Goal: Information Seeking & Learning: Learn about a topic

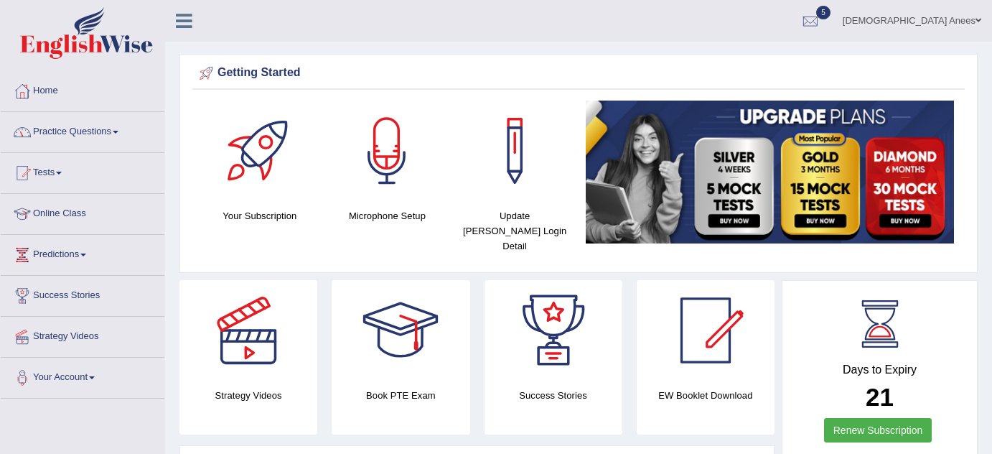
drag, startPoint x: 0, startPoint y: 0, endPoint x: 94, endPoint y: 122, distance: 154.1
click at [118, 122] on link "Practice Questions" at bounding box center [83, 130] width 164 height 36
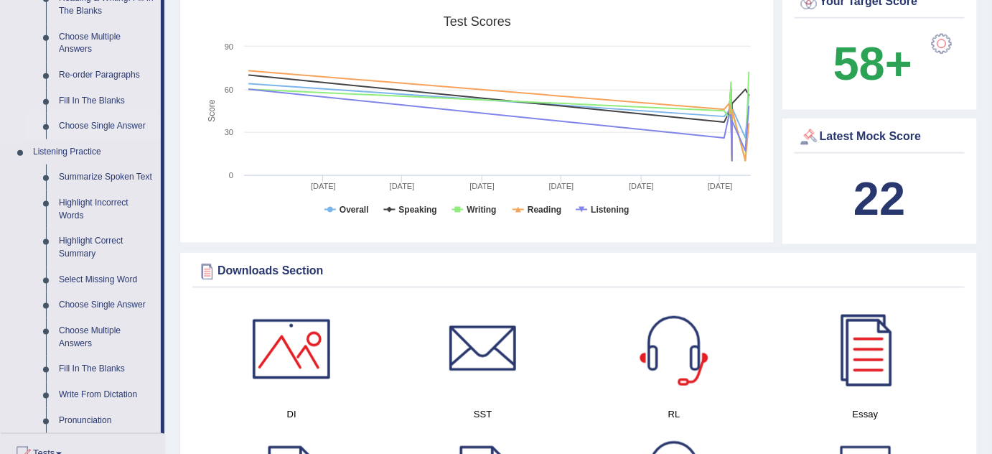
scroll to position [457, 0]
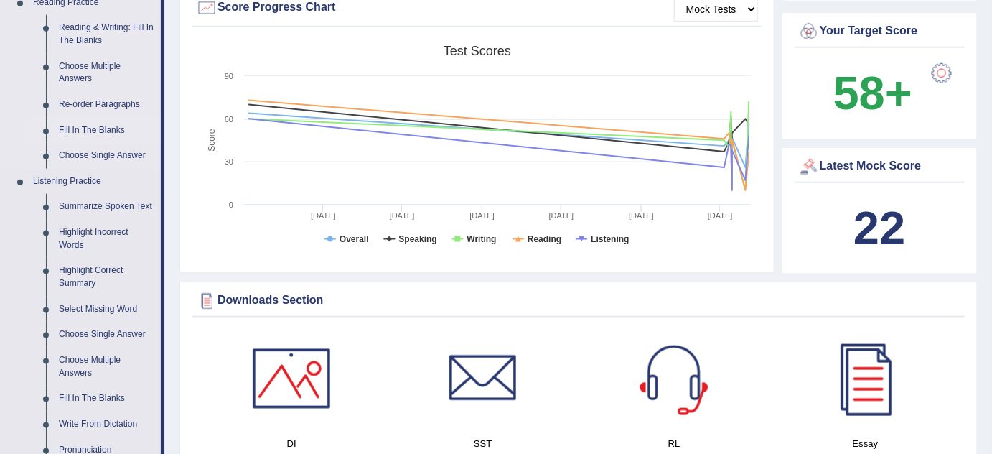
click at [90, 128] on link "Fill In The Blanks" at bounding box center [106, 131] width 108 height 26
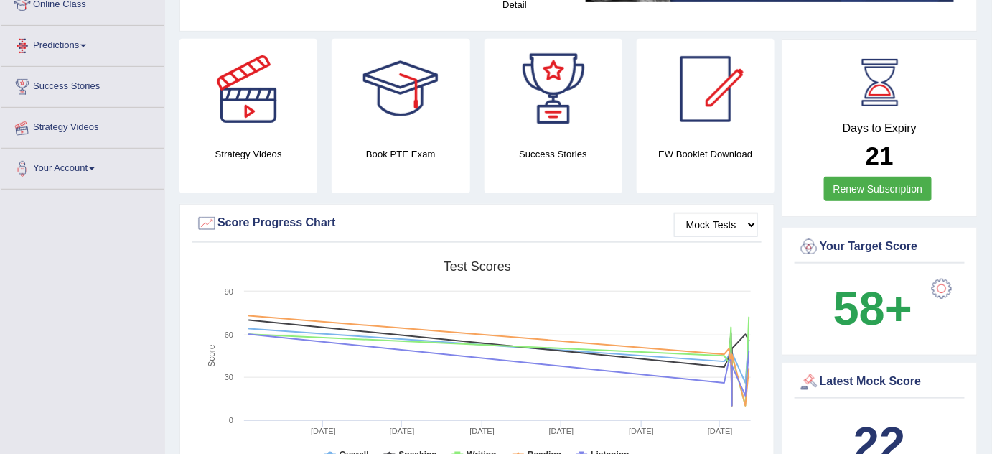
scroll to position [332, 0]
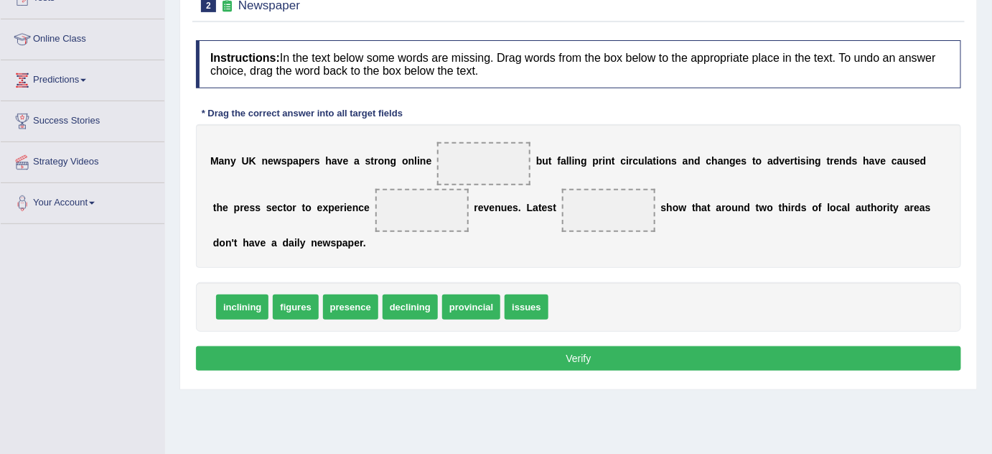
scroll to position [195, 0]
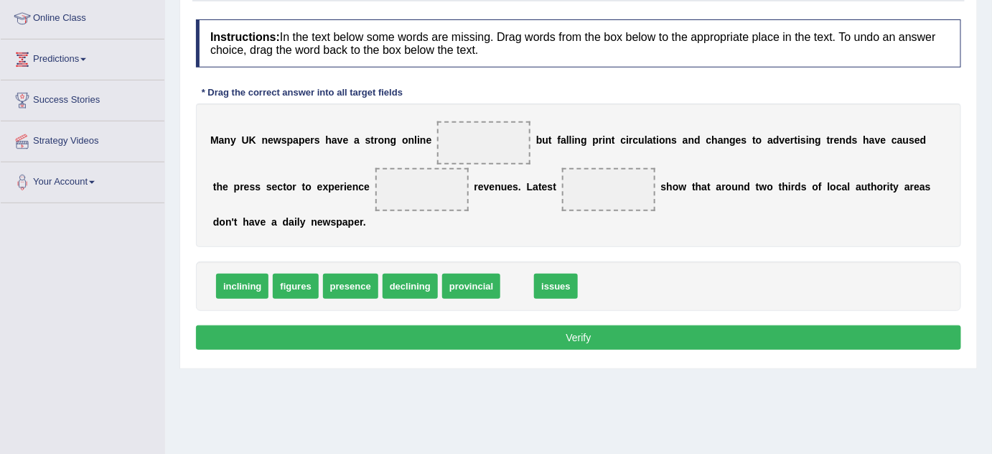
drag, startPoint x: 520, startPoint y: 281, endPoint x: 577, endPoint y: 281, distance: 56.7
drag, startPoint x: 463, startPoint y: 283, endPoint x: 480, endPoint y: 282, distance: 17.2
drag, startPoint x: 429, startPoint y: 284, endPoint x: 474, endPoint y: 279, distance: 46.2
drag, startPoint x: 474, startPoint y: 279, endPoint x: 462, endPoint y: 279, distance: 12.9
drag, startPoint x: 370, startPoint y: 283, endPoint x: 387, endPoint y: 283, distance: 17.2
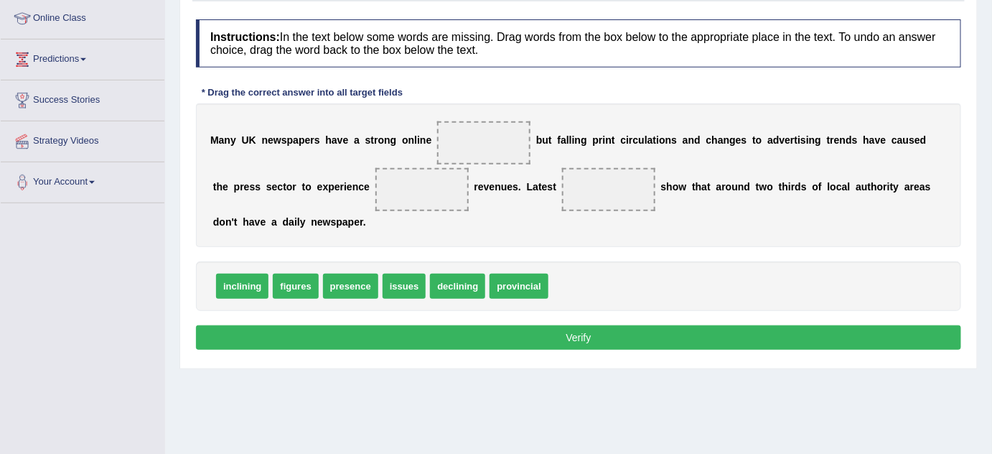
click at [430, 283] on span "declining" at bounding box center [457, 285] width 55 height 25
drag, startPoint x: 225, startPoint y: 286, endPoint x: 236, endPoint y: 286, distance: 10.8
drag, startPoint x: 246, startPoint y: 288, endPoint x: 251, endPoint y: 273, distance: 15.9
drag, startPoint x: 413, startPoint y: 284, endPoint x: 415, endPoint y: 269, distance: 15.1
click at [415, 269] on div "declining provincial presence inclining issues figures" at bounding box center [578, 286] width 765 height 50
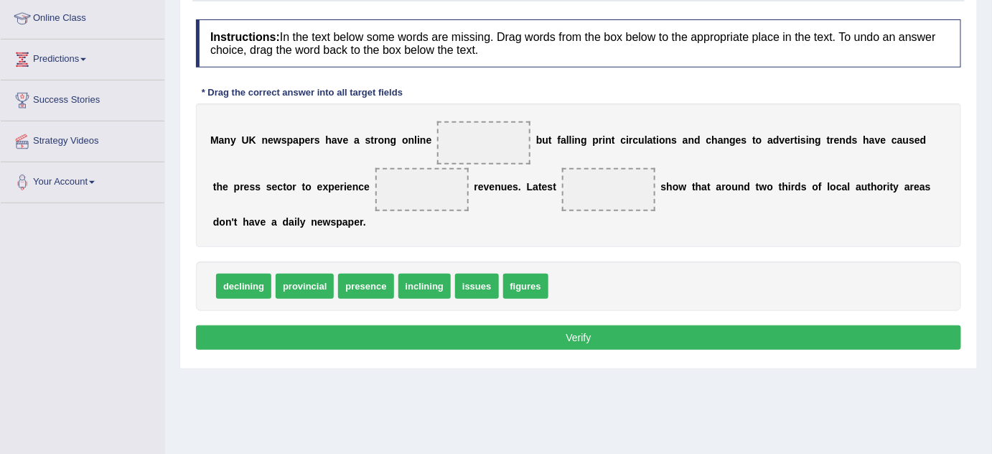
click at [415, 269] on div "declining provincial presence inclining issues figures" at bounding box center [578, 286] width 765 height 50
drag, startPoint x: 417, startPoint y: 286, endPoint x: 417, endPoint y: 275, distance: 11.5
click at [455, 275] on span "issues" at bounding box center [476, 285] width 43 height 25
drag, startPoint x: 518, startPoint y: 283, endPoint x: 519, endPoint y: 235, distance: 48.1
click at [519, 272] on span "inclining" at bounding box center [521, 284] width 52 height 25
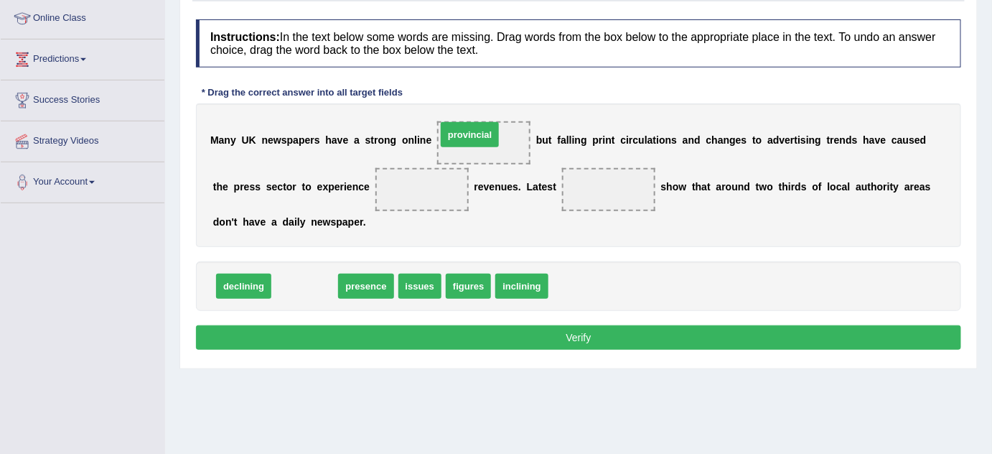
drag, startPoint x: 317, startPoint y: 281, endPoint x: 480, endPoint y: 130, distance: 223.0
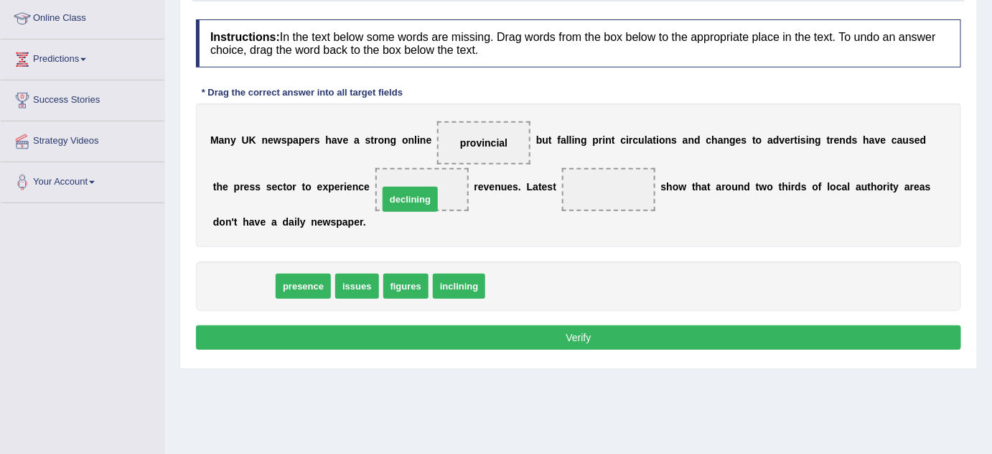
drag, startPoint x: 253, startPoint y: 284, endPoint x: 421, endPoint y: 193, distance: 191.1
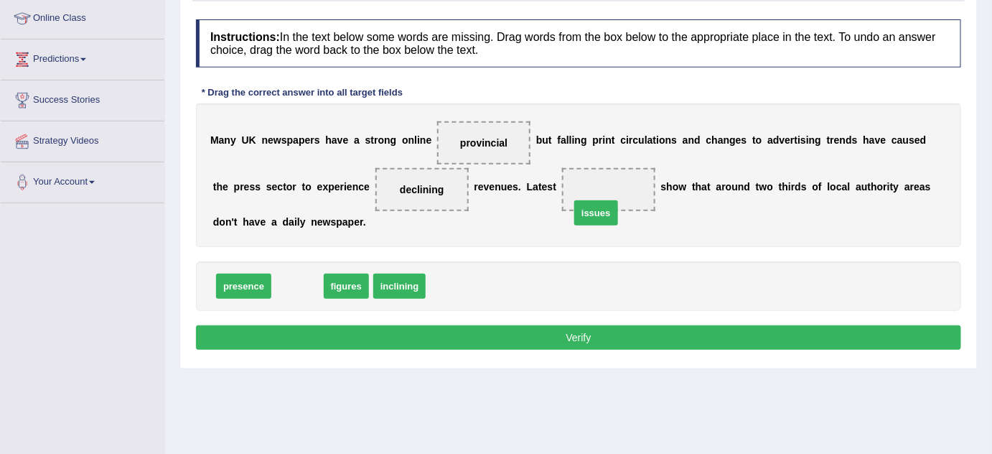
drag, startPoint x: 310, startPoint y: 266, endPoint x: 595, endPoint y: 197, distance: 293.0
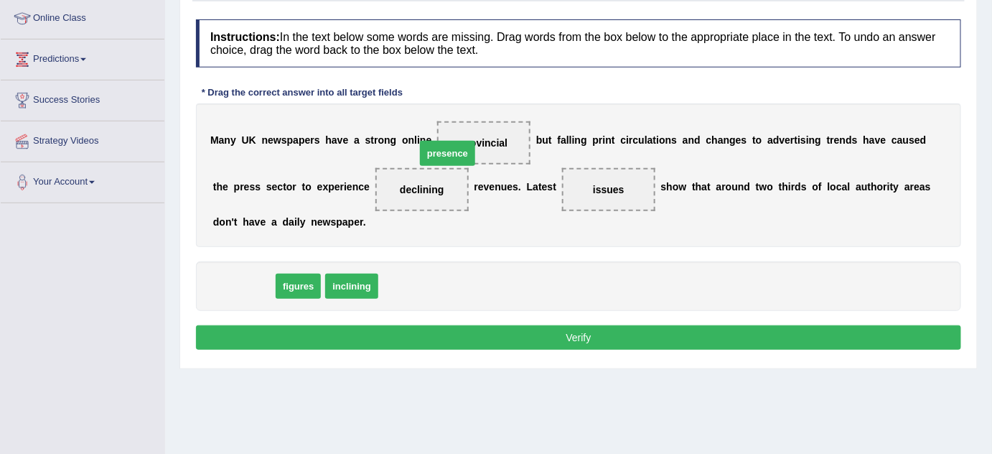
drag, startPoint x: 234, startPoint y: 289, endPoint x: 456, endPoint y: 156, distance: 258.5
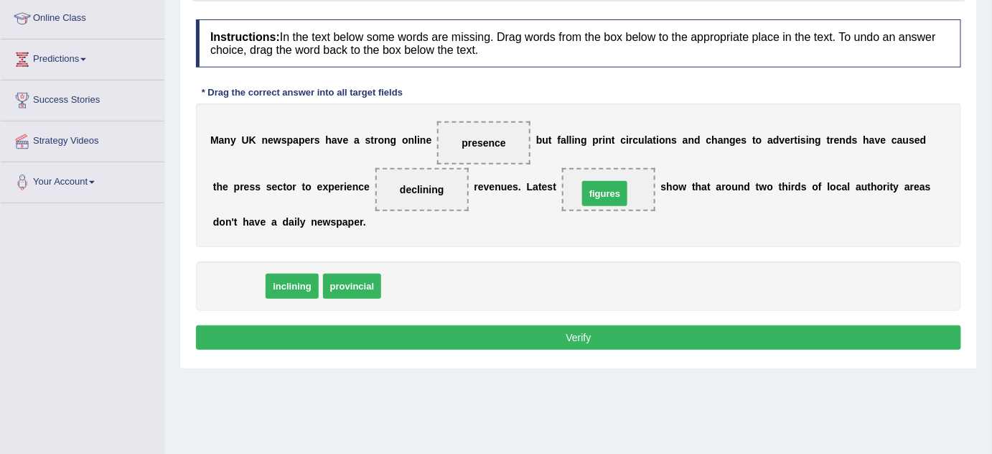
drag, startPoint x: 240, startPoint y: 281, endPoint x: 602, endPoint y: 190, distance: 373.3
click at [574, 334] on button "Verify" at bounding box center [578, 337] width 765 height 24
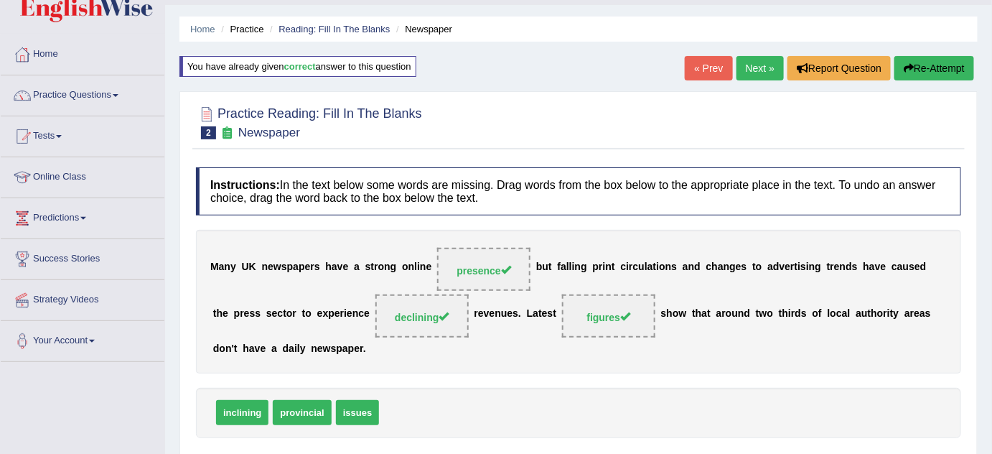
scroll to position [0, 0]
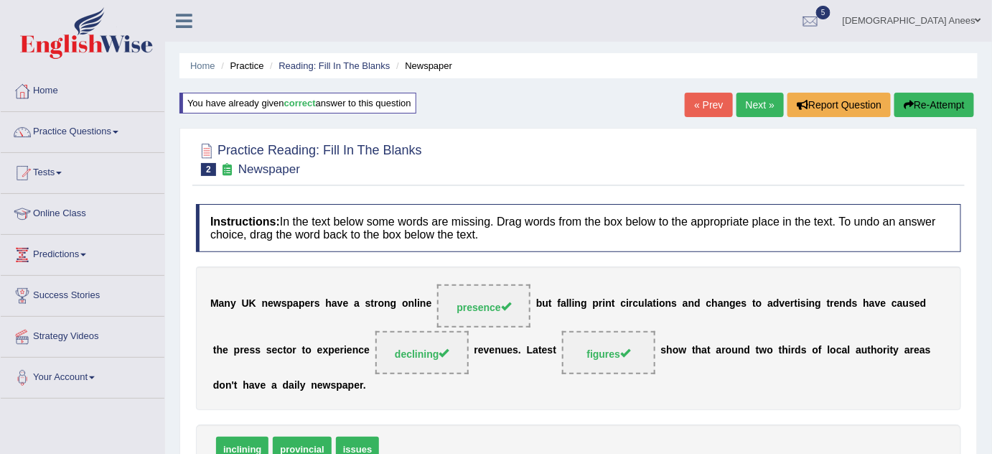
click at [751, 100] on link "Next »" at bounding box center [760, 105] width 47 height 24
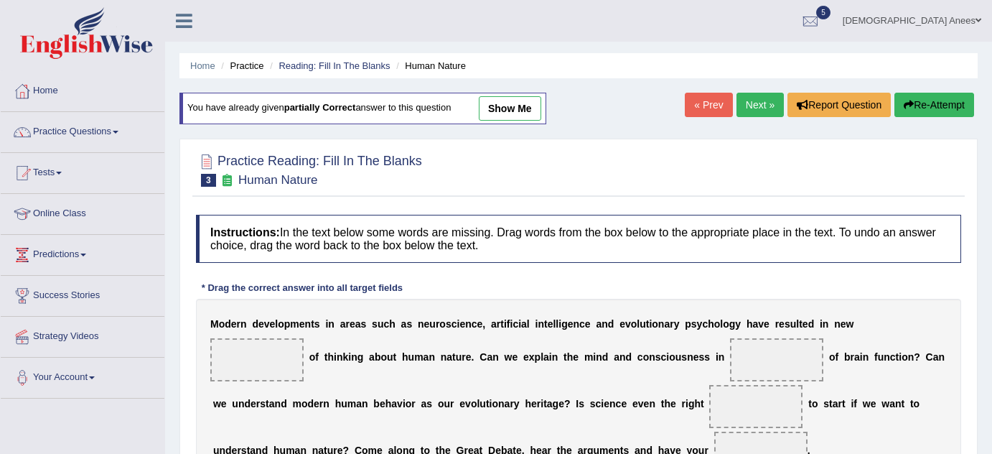
click at [751, 100] on link "Next »" at bounding box center [760, 105] width 47 height 24
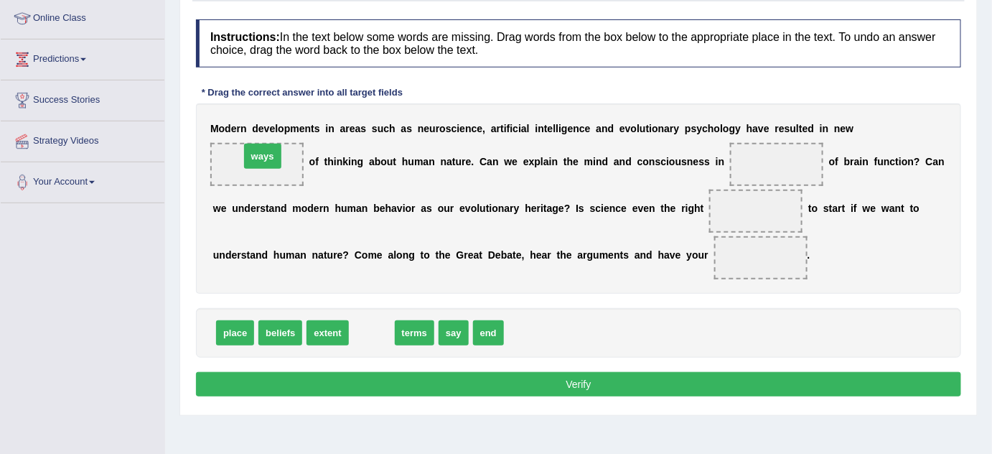
drag, startPoint x: 361, startPoint y: 329, endPoint x: 252, endPoint y: 152, distance: 207.6
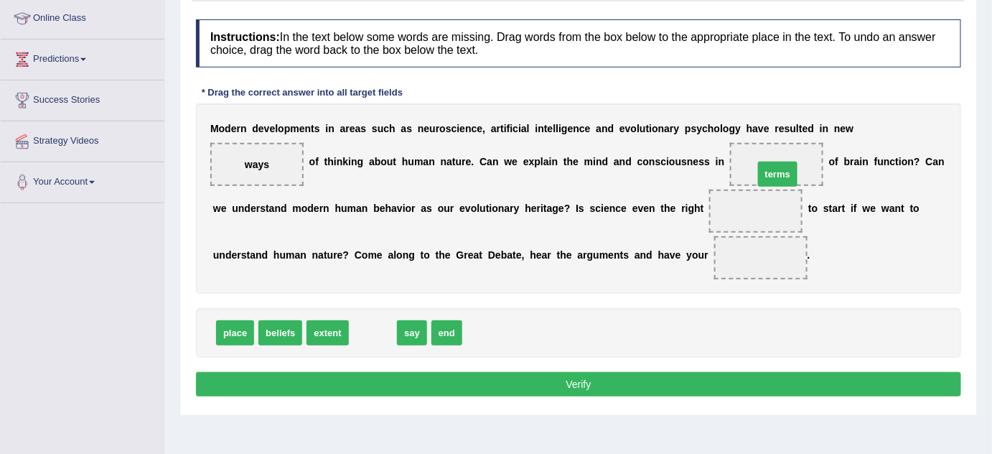
drag, startPoint x: 365, startPoint y: 327, endPoint x: 775, endPoint y: 164, distance: 441.8
click at [775, 164] on span "terms" at bounding box center [777, 174] width 39 height 25
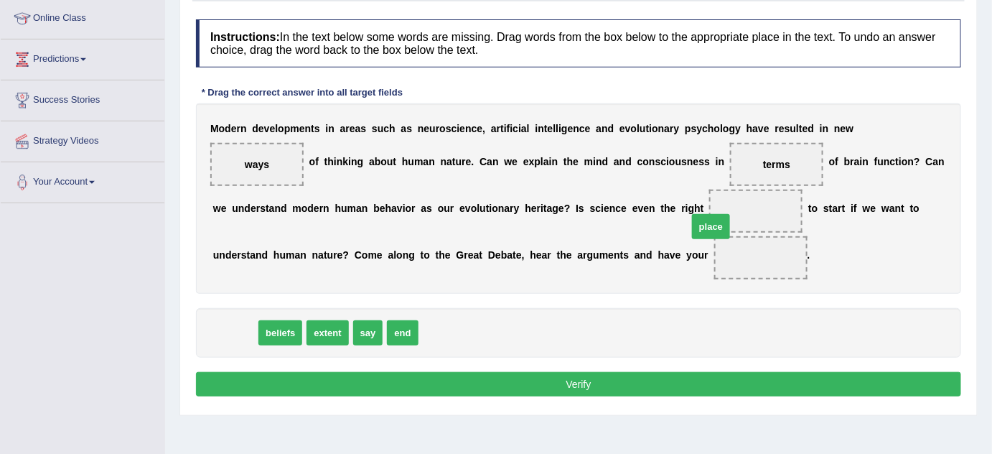
drag, startPoint x: 236, startPoint y: 327, endPoint x: 719, endPoint y: 213, distance: 496.2
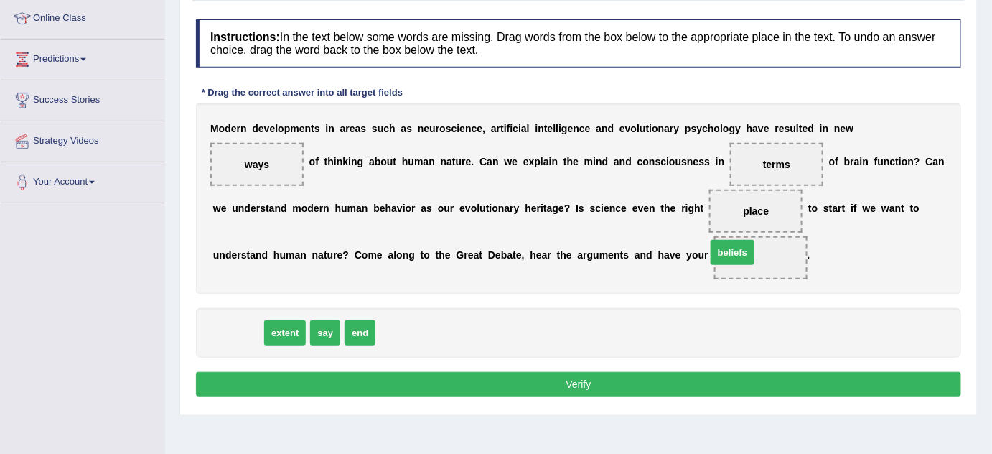
drag, startPoint x: 233, startPoint y: 329, endPoint x: 731, endPoint y: 248, distance: 504.6
click at [733, 249] on span at bounding box center [760, 257] width 93 height 43
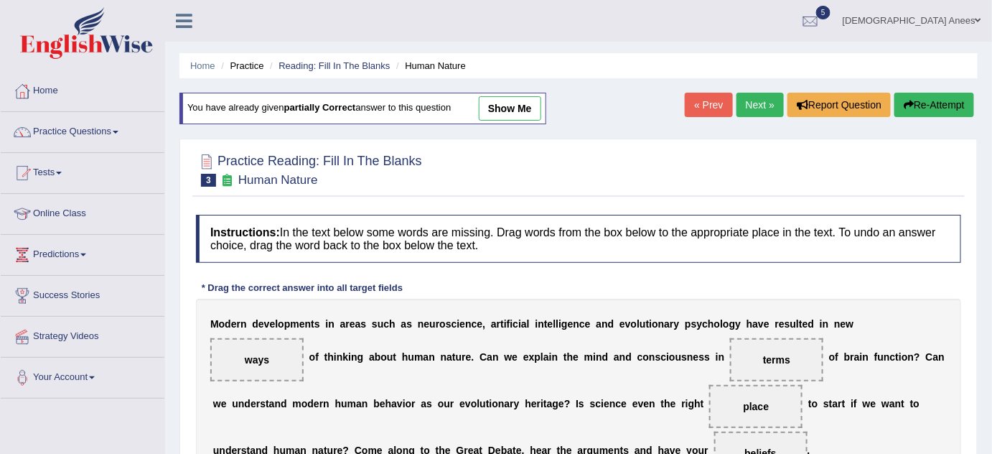
click at [739, 98] on link "Next »" at bounding box center [760, 105] width 47 height 24
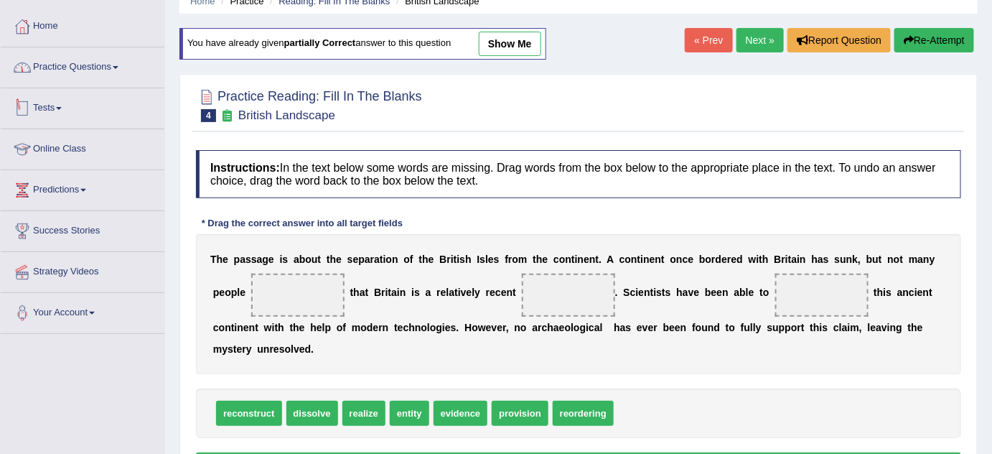
click at [103, 72] on link "Practice Questions" at bounding box center [83, 65] width 164 height 36
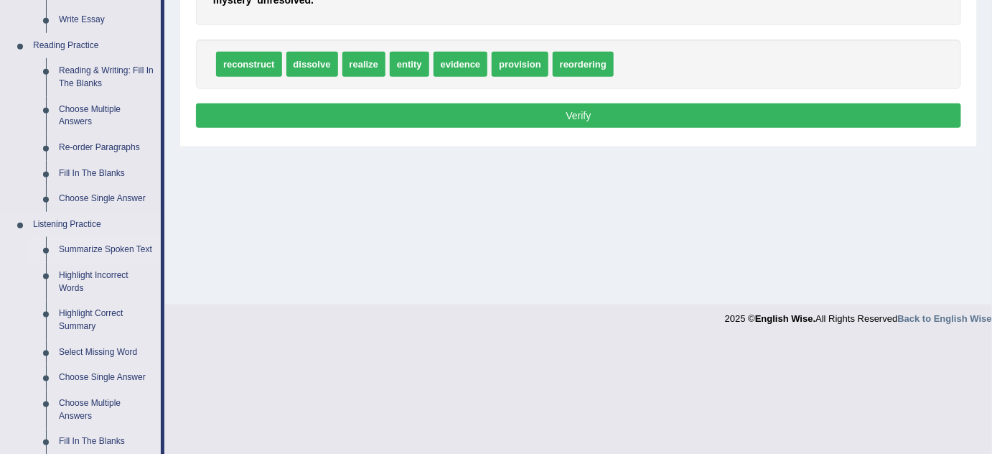
scroll to position [391, 0]
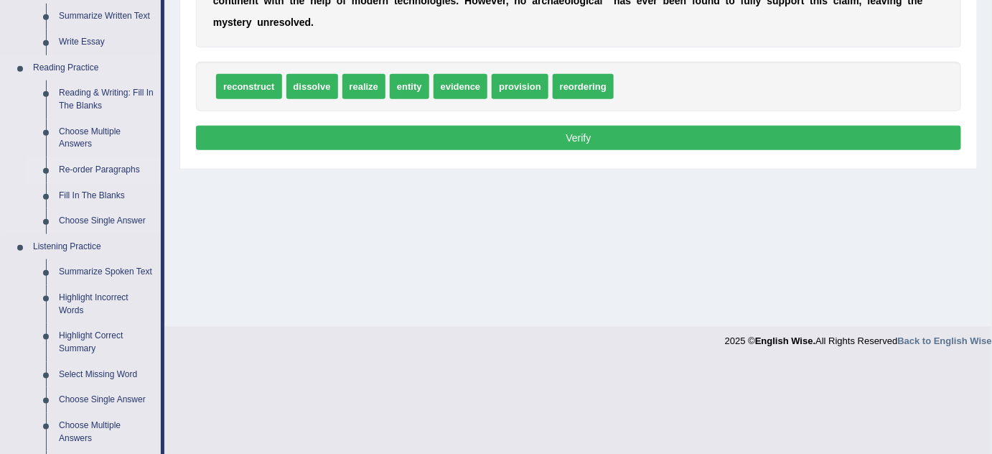
drag, startPoint x: 120, startPoint y: 167, endPoint x: 107, endPoint y: 156, distance: 16.8
click at [121, 166] on link "Re-order Paragraphs" at bounding box center [106, 170] width 108 height 26
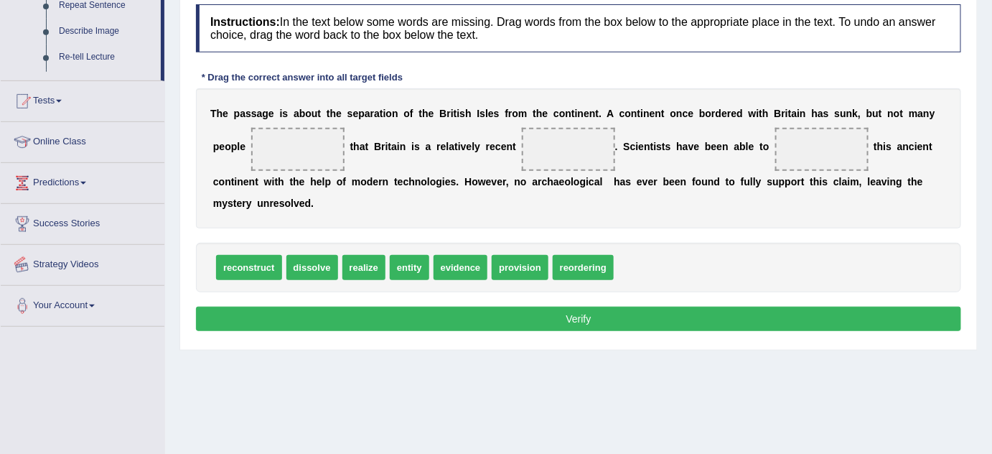
scroll to position [300, 0]
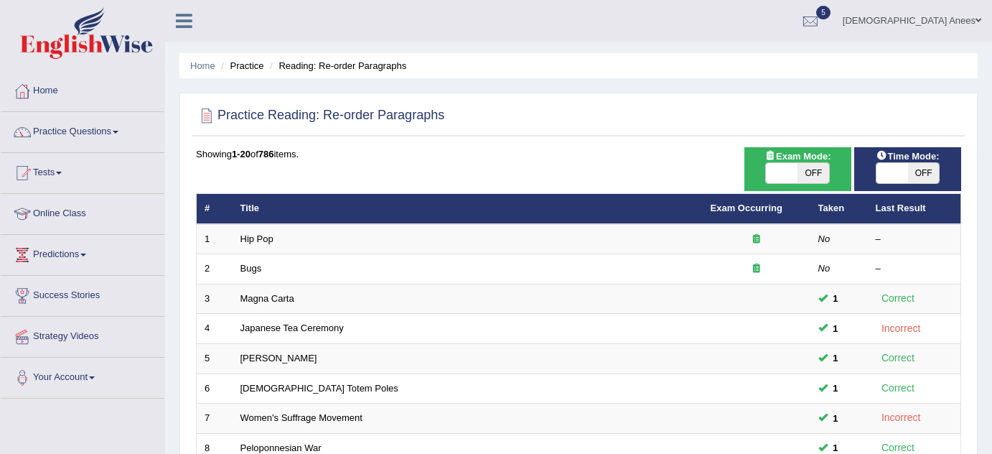
scroll to position [65, 0]
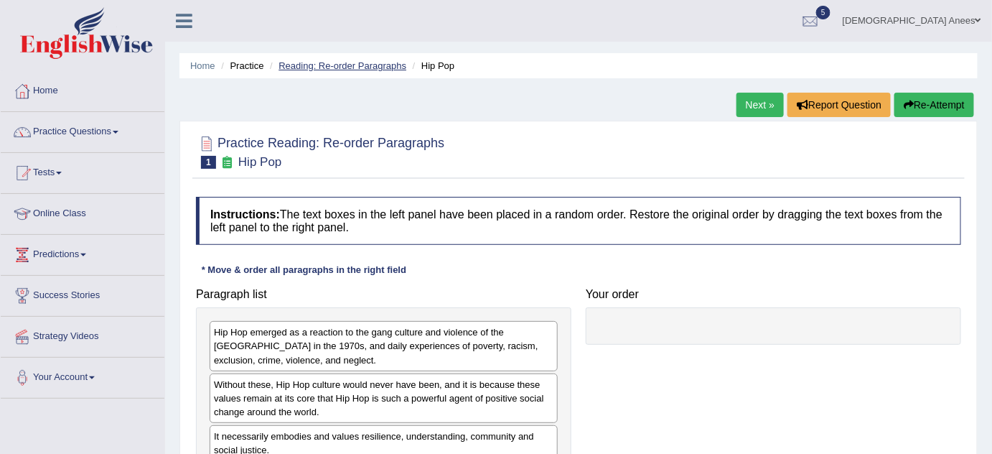
click at [354, 62] on link "Reading: Re-order Paragraphs" at bounding box center [343, 65] width 128 height 11
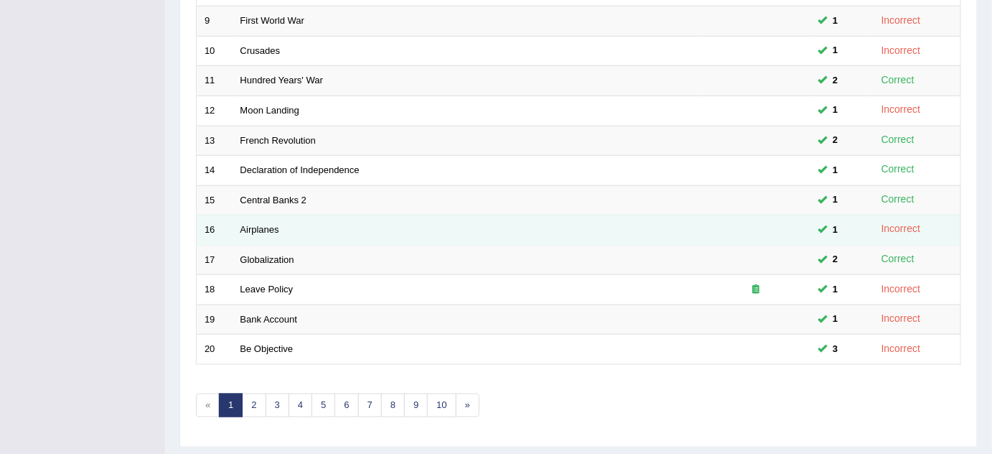
scroll to position [457, 0]
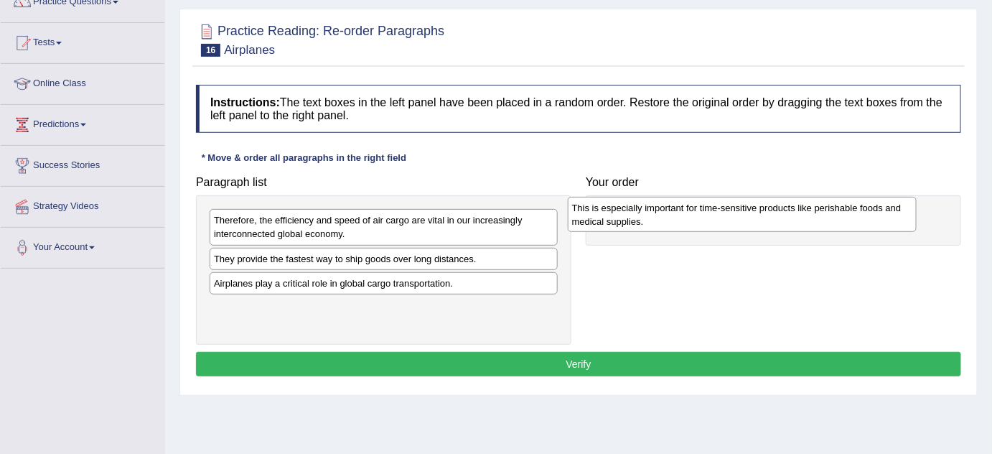
drag, startPoint x: 295, startPoint y: 266, endPoint x: 643, endPoint y: 218, distance: 351.4
click at [643, 218] on div "This is especially important for time-sensitive products like perishable foods …" at bounding box center [742, 215] width 349 height 36
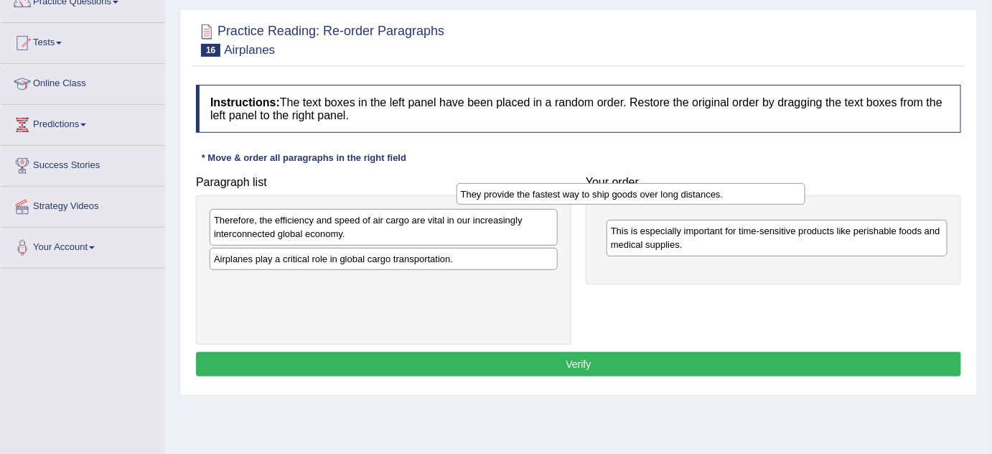
drag, startPoint x: 345, startPoint y: 251, endPoint x: 598, endPoint y: 191, distance: 260.3
click at [597, 189] on div "They provide the fastest way to ship goods over long distances." at bounding box center [631, 194] width 349 height 22
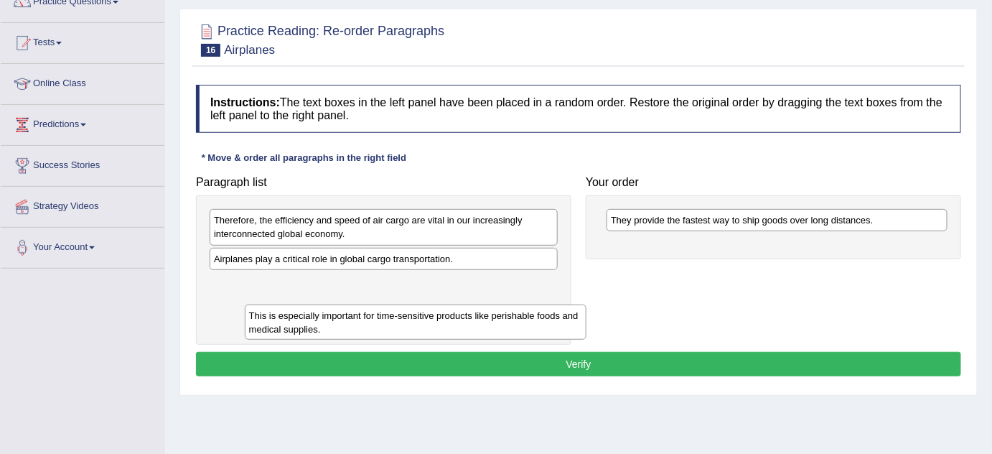
drag, startPoint x: 703, startPoint y: 238, endPoint x: 423, endPoint y: 294, distance: 286.2
click at [342, 309] on div "This is especially important for time-sensitive products like perishable foods …" at bounding box center [416, 322] width 342 height 36
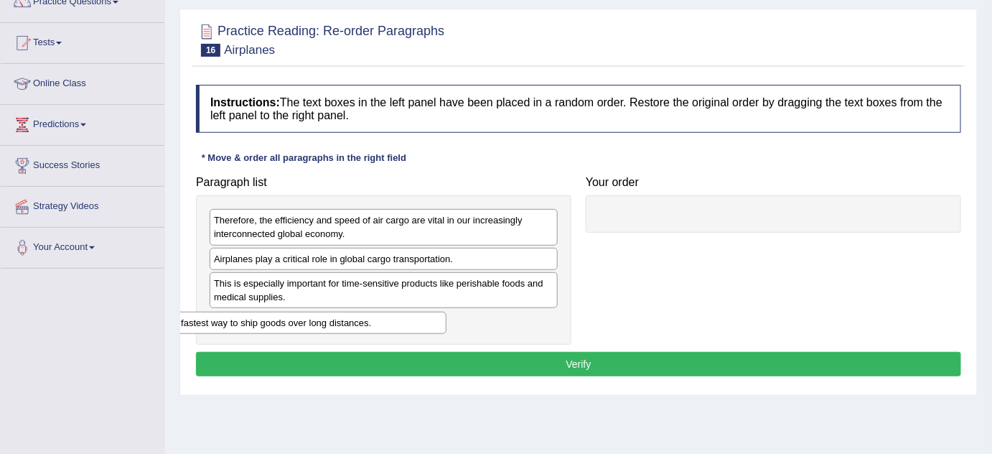
drag, startPoint x: 793, startPoint y: 216, endPoint x: 290, endPoint y: 320, distance: 513.2
click at [290, 320] on div "They provide the fastest way to ship goods over long distances." at bounding box center [276, 323] width 342 height 22
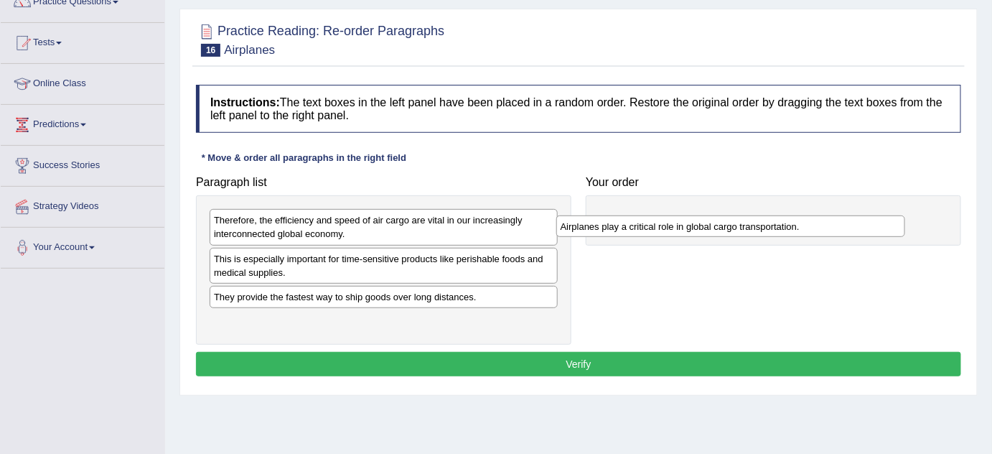
drag, startPoint x: 254, startPoint y: 257, endPoint x: 603, endPoint y: 224, distance: 350.4
click at [603, 224] on div "Airplanes play a critical role in global cargo transportation." at bounding box center [730, 226] width 349 height 22
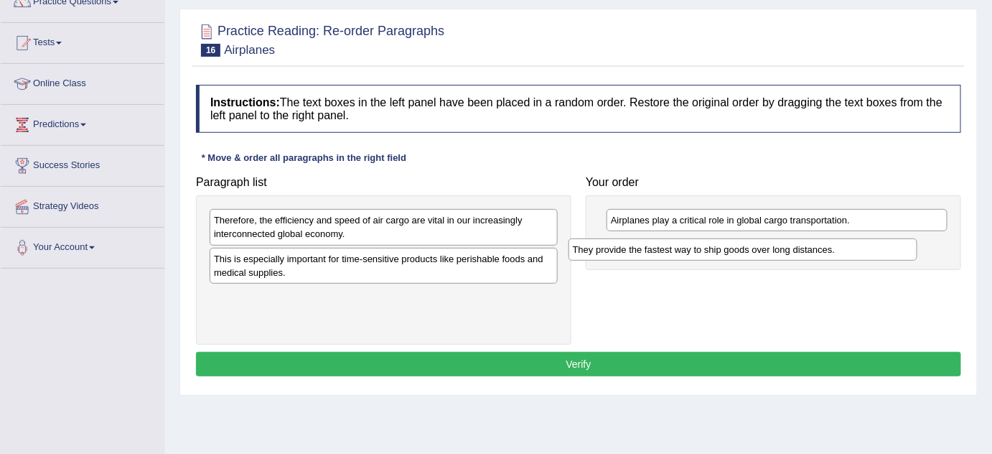
drag, startPoint x: 317, startPoint y: 296, endPoint x: 676, endPoint y: 248, distance: 362.2
click at [676, 248] on div "They provide the fastest way to ship goods over long distances." at bounding box center [743, 249] width 349 height 22
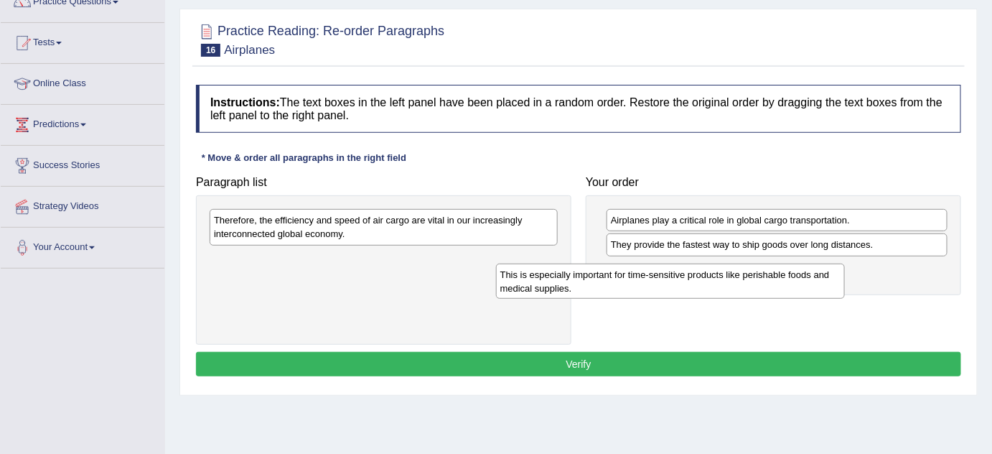
drag, startPoint x: 406, startPoint y: 261, endPoint x: 721, endPoint y: 278, distance: 315.6
click at [721, 278] on div "This is especially important for time-sensitive products like perishable foods …" at bounding box center [670, 281] width 349 height 36
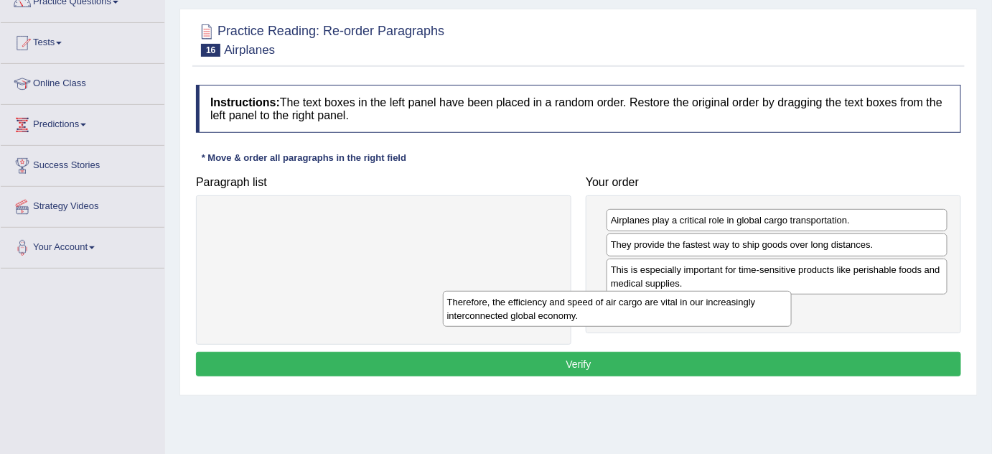
drag, startPoint x: 467, startPoint y: 218, endPoint x: 707, endPoint y: 300, distance: 253.6
click at [707, 300] on div "Therefore, the efficiency and speed of air cargo are vital in our increasingly …" at bounding box center [617, 309] width 349 height 36
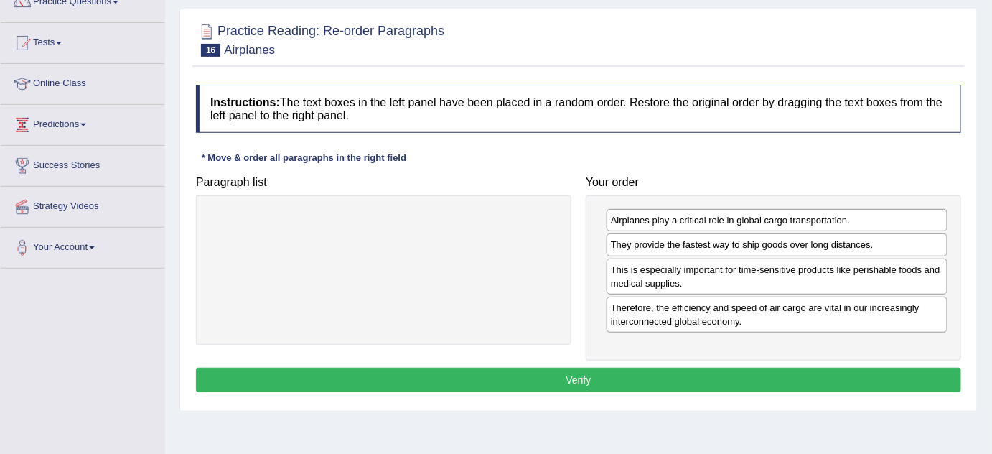
click at [589, 373] on button "Verify" at bounding box center [578, 380] width 765 height 24
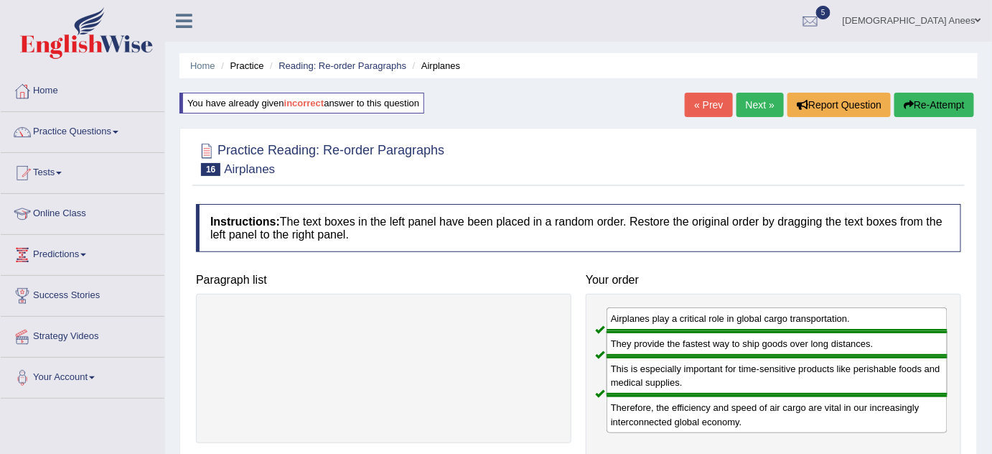
click at [911, 100] on icon "button" at bounding box center [909, 105] width 10 height 10
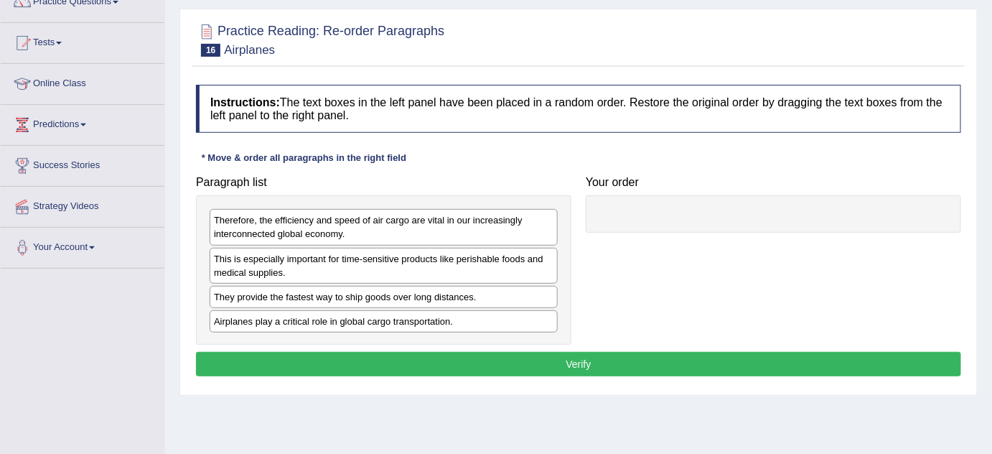
scroll to position [130, 0]
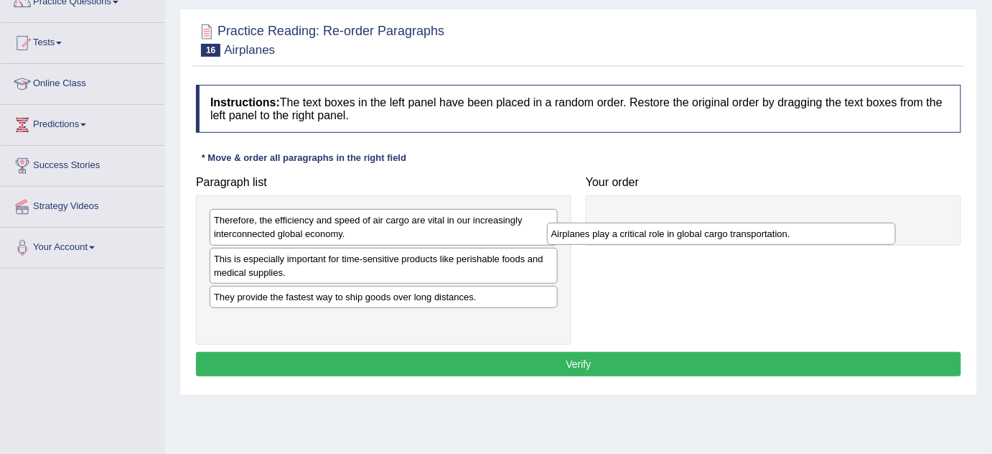
drag, startPoint x: 298, startPoint y: 317, endPoint x: 660, endPoint y: 220, distance: 374.7
click at [660, 223] on div "Airplanes play a critical role in global cargo transportation." at bounding box center [721, 234] width 349 height 22
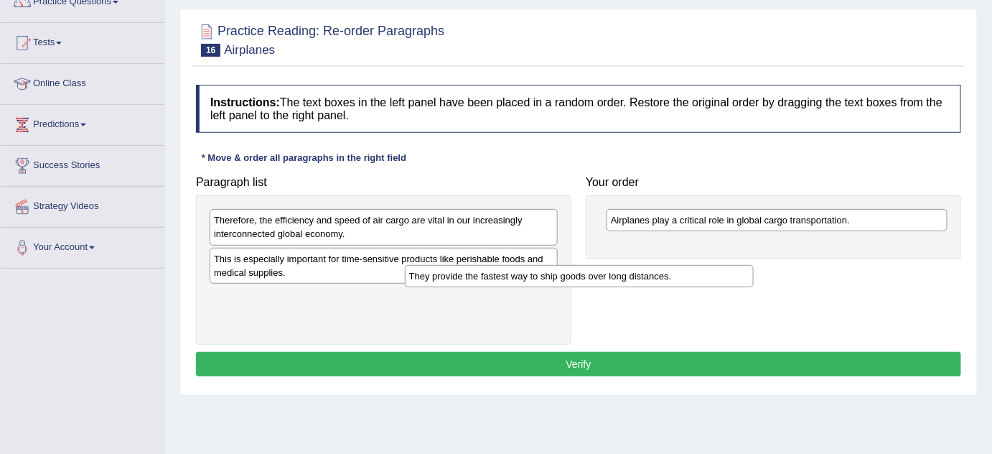
drag, startPoint x: 362, startPoint y: 296, endPoint x: 656, endPoint y: 243, distance: 298.9
click at [656, 265] on div "They provide the fastest way to ship goods over long distances." at bounding box center [579, 276] width 349 height 22
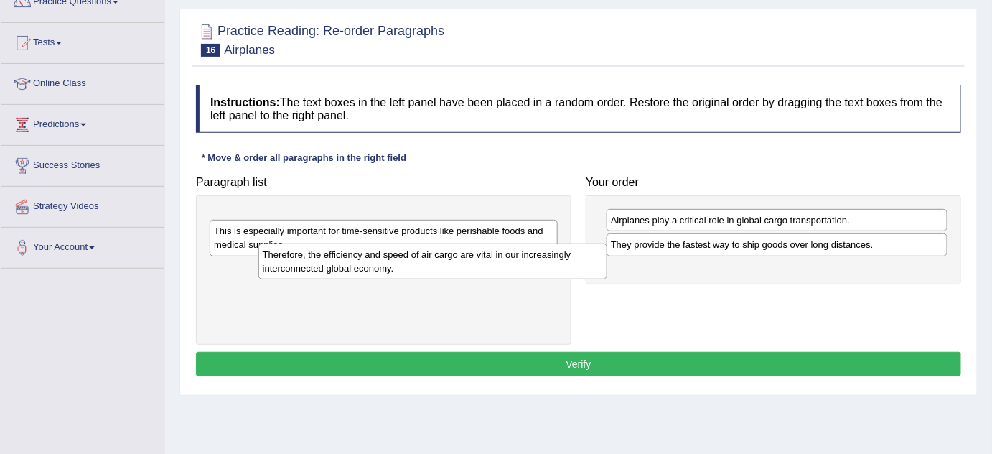
drag, startPoint x: 436, startPoint y: 225, endPoint x: 659, endPoint y: 274, distance: 228.0
click at [594, 279] on div "Therefore, the efficiency and speed of air cargo are vital in our increasingly …" at bounding box center [432, 261] width 349 height 36
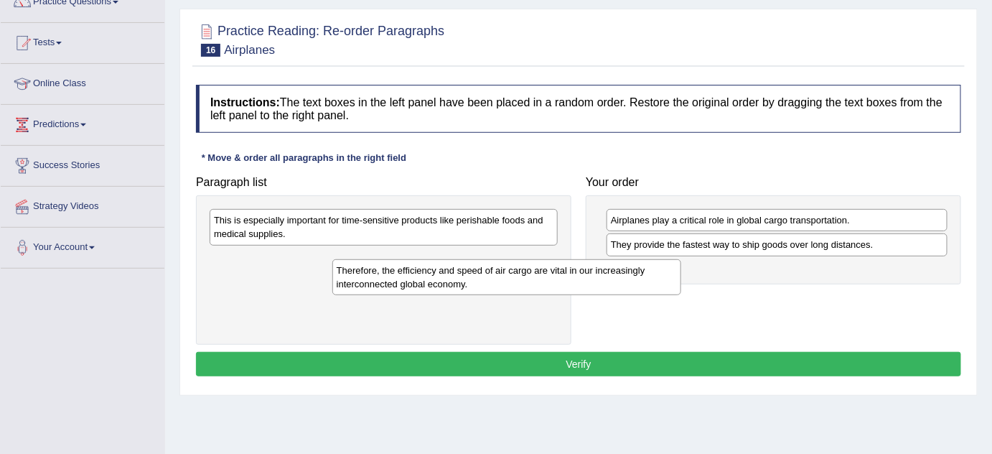
drag, startPoint x: 659, startPoint y: 274, endPoint x: 684, endPoint y: 271, distance: 25.3
click at [683, 273] on div "Paragraph list Therefore, the efficiency and speed of air cargo are vital in ou…" at bounding box center [579, 257] width 780 height 176
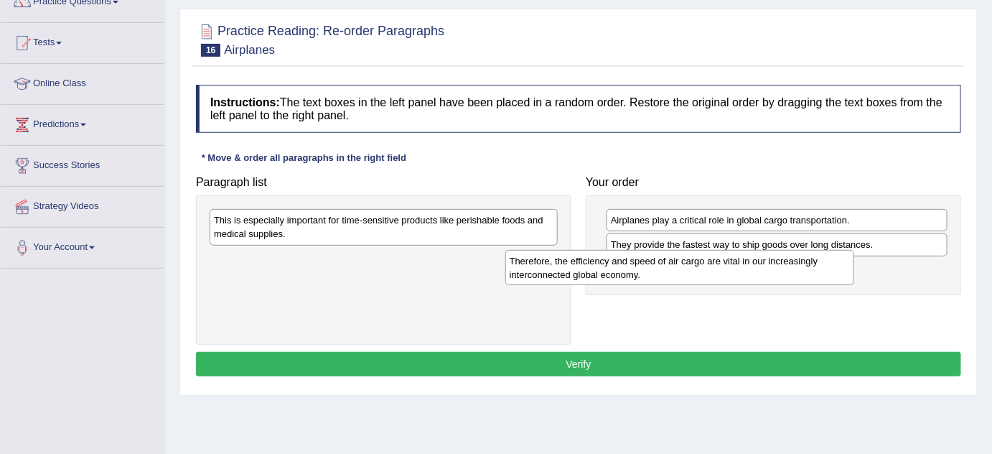
drag, startPoint x: 395, startPoint y: 253, endPoint x: 699, endPoint y: 256, distance: 304.4
click at [704, 256] on div "Therefore, the efficiency and speed of air cargo are vital in our increasingly …" at bounding box center [679, 268] width 349 height 36
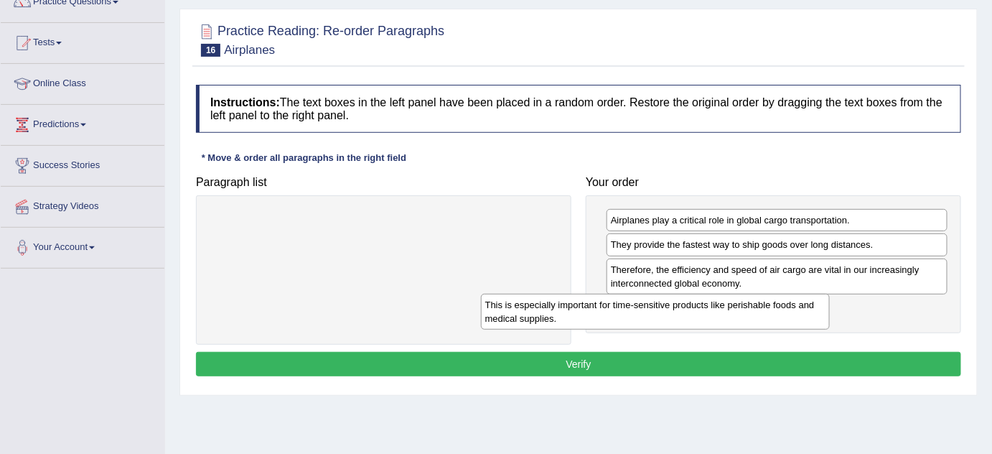
drag, startPoint x: 465, startPoint y: 220, endPoint x: 749, endPoint y: 306, distance: 296.1
click at [748, 306] on div "This is especially important for time-sensitive products like perishable foods …" at bounding box center [655, 312] width 349 height 36
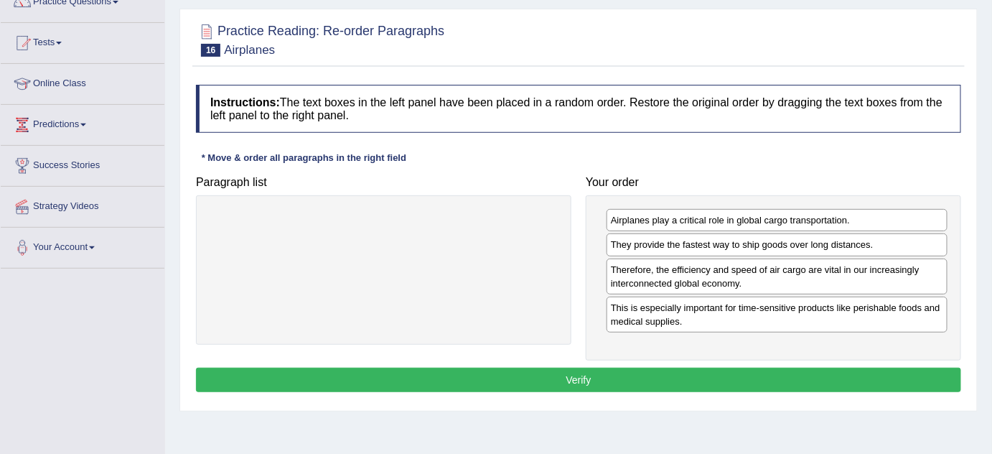
click at [571, 370] on button "Verify" at bounding box center [578, 380] width 765 height 24
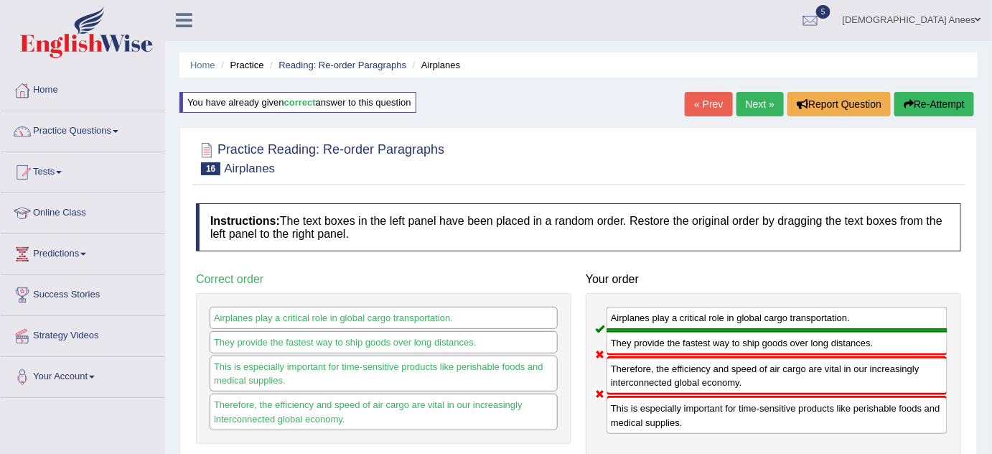
scroll to position [0, 0]
click at [766, 95] on link "Next »" at bounding box center [760, 105] width 47 height 24
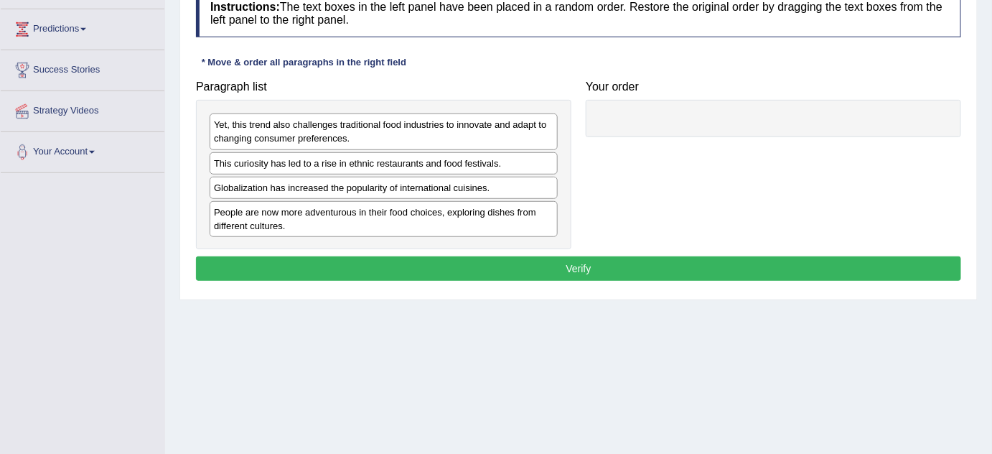
scroll to position [195, 0]
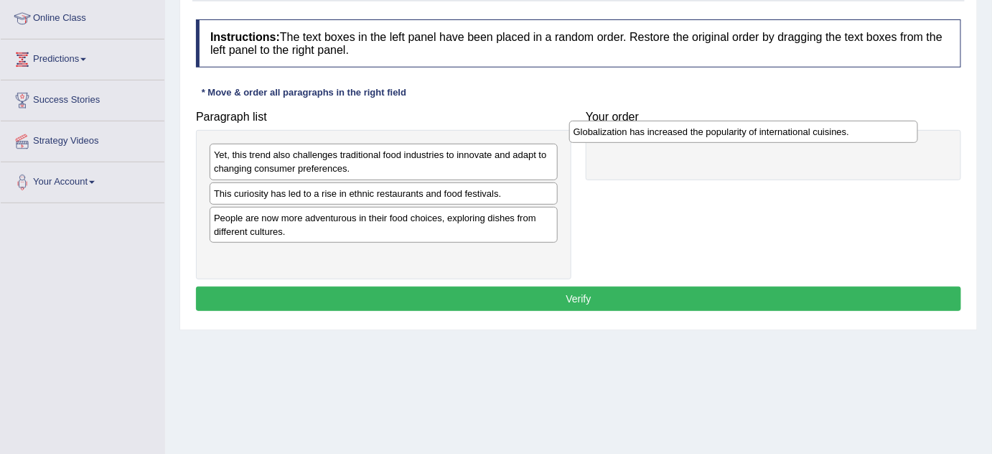
drag, startPoint x: 394, startPoint y: 215, endPoint x: 754, endPoint y: 131, distance: 369.3
click at [754, 131] on div "Globalization has increased the popularity of international cuisines." at bounding box center [743, 132] width 349 height 22
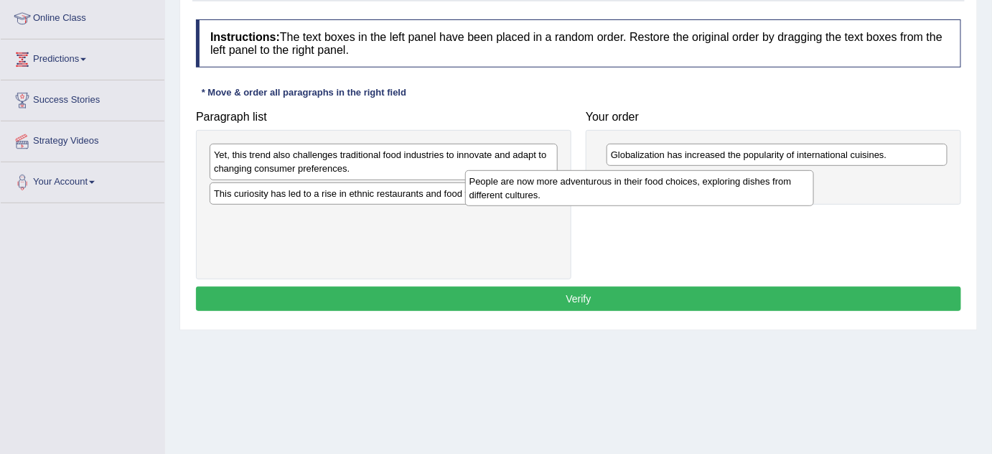
drag, startPoint x: 353, startPoint y: 215, endPoint x: 611, endPoint y: 179, distance: 260.2
click at [611, 179] on div "People are now more adventurous in their food choices, exploring dishes from di…" at bounding box center [639, 188] width 349 height 36
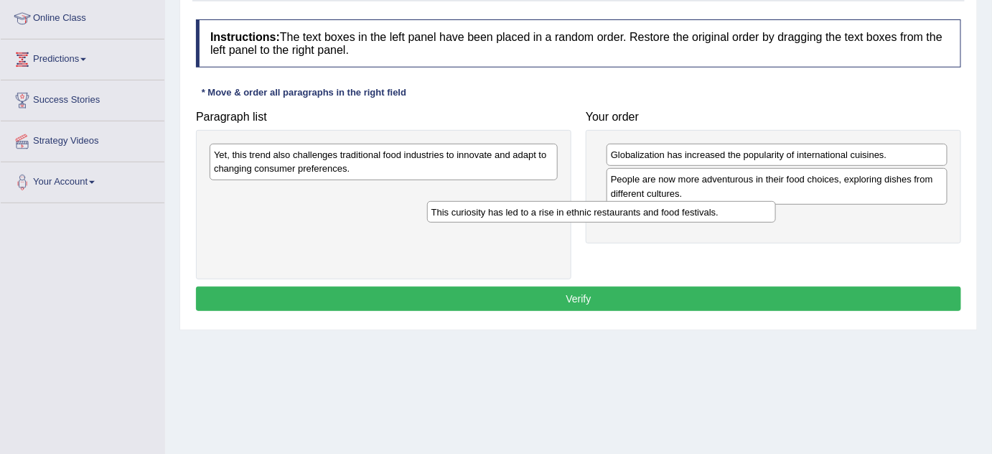
drag, startPoint x: 375, startPoint y: 194, endPoint x: 602, endPoint y: 214, distance: 227.0
click at [602, 214] on div "This curiosity has led to a rise in ethnic restaurants and food festivals." at bounding box center [601, 212] width 349 height 22
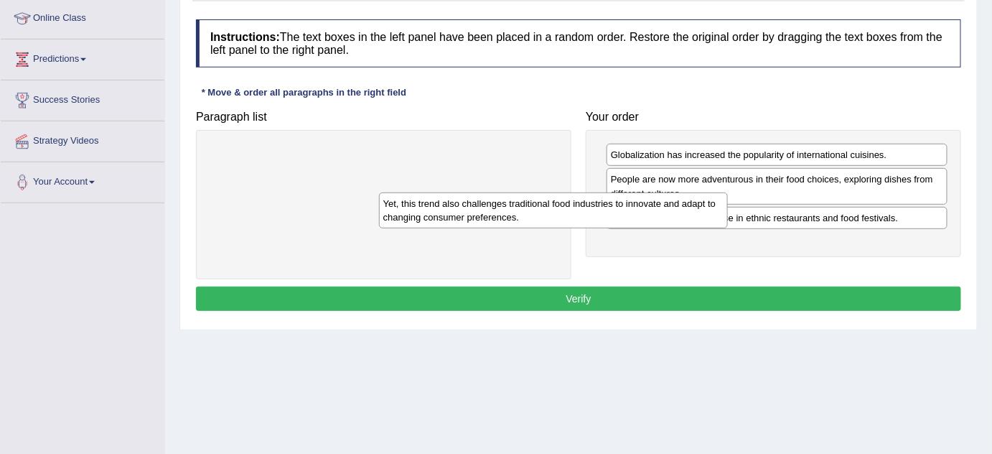
drag, startPoint x: 385, startPoint y: 156, endPoint x: 595, endPoint y: 216, distance: 218.1
click at [594, 216] on div "Yet, this trend also challenges traditional food industries to innovate and ada…" at bounding box center [553, 210] width 349 height 36
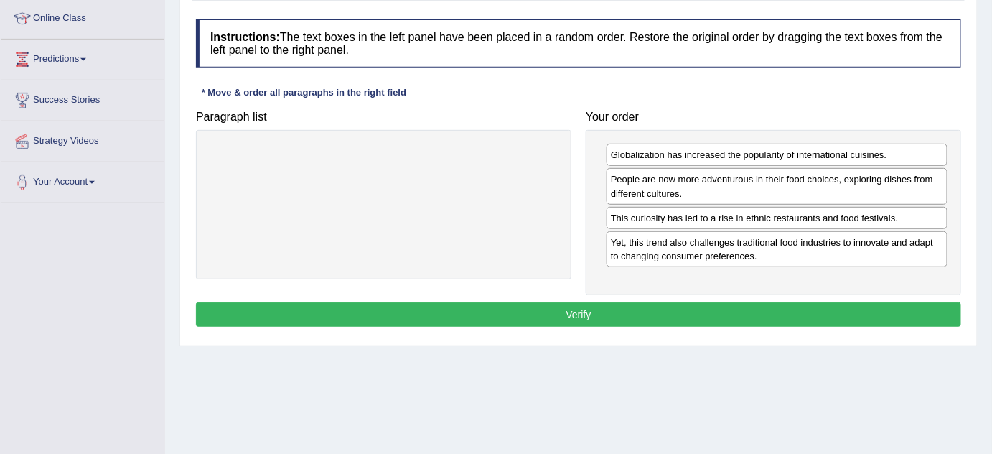
drag, startPoint x: 578, startPoint y: 304, endPoint x: 419, endPoint y: 218, distance: 181.2
click at [578, 304] on button "Verify" at bounding box center [578, 314] width 765 height 24
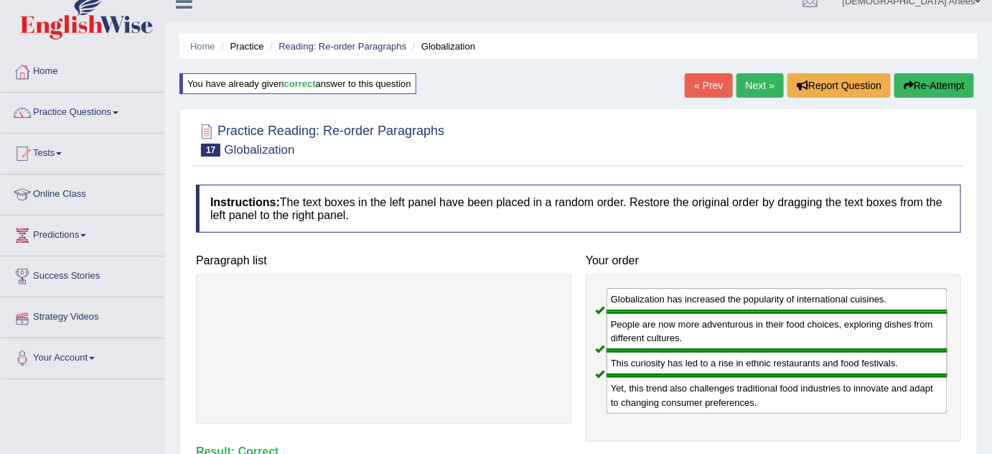
scroll to position [0, 0]
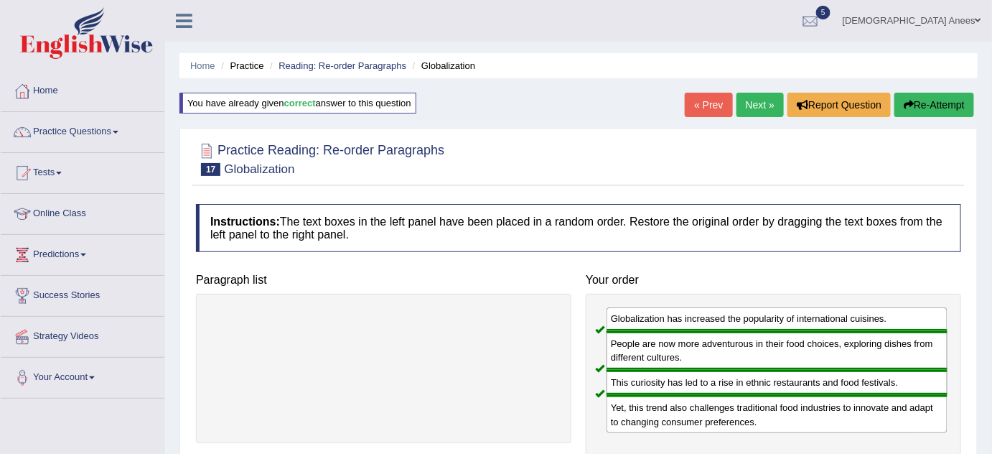
click at [747, 104] on link "Next »" at bounding box center [760, 105] width 47 height 24
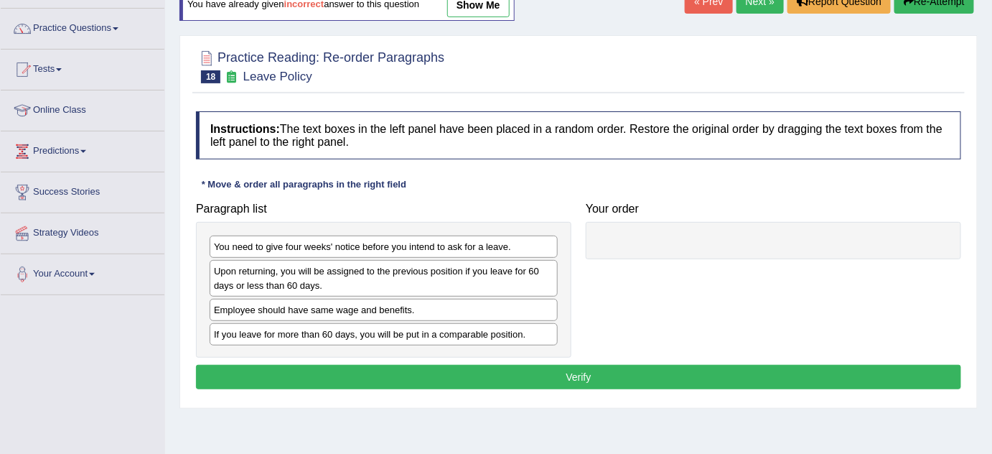
scroll to position [195, 0]
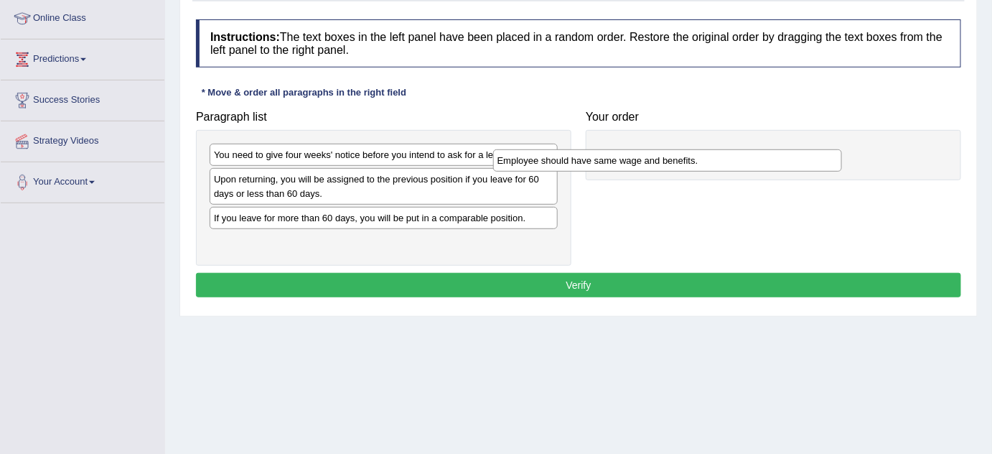
drag, startPoint x: 239, startPoint y: 220, endPoint x: 532, endPoint y: 159, distance: 299.0
click at [527, 161] on div "Employee should have same wage and benefits." at bounding box center [667, 160] width 349 height 22
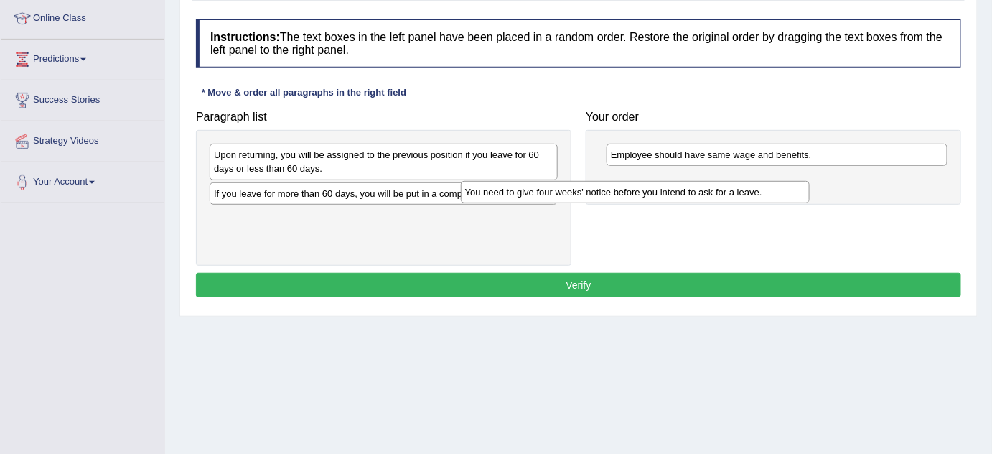
drag, startPoint x: 345, startPoint y: 149, endPoint x: 665, endPoint y: 174, distance: 321.1
click at [665, 181] on div "You need to give four weeks' notice before you intend to ask for a leave." at bounding box center [635, 192] width 349 height 22
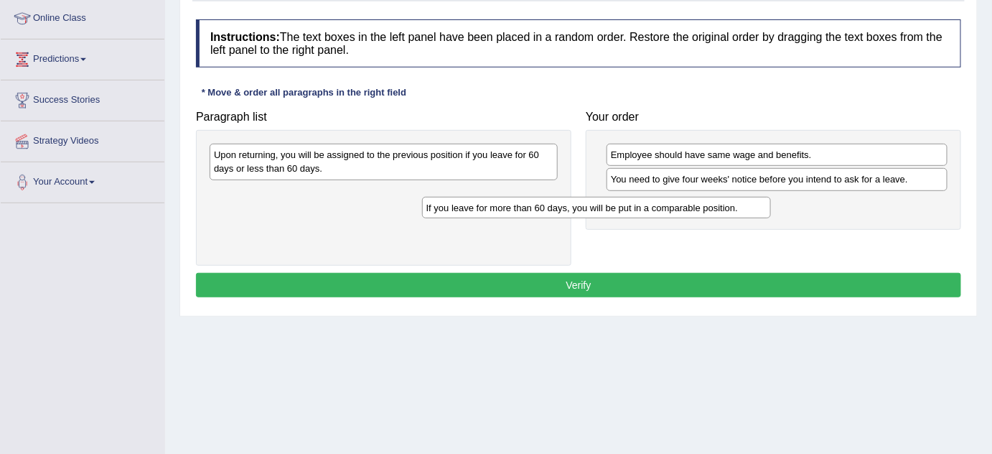
drag, startPoint x: 453, startPoint y: 190, endPoint x: 706, endPoint y: 207, distance: 254.0
click at [706, 207] on div "If you leave for more than 60 days, you will be put in a comparable position." at bounding box center [596, 208] width 349 height 22
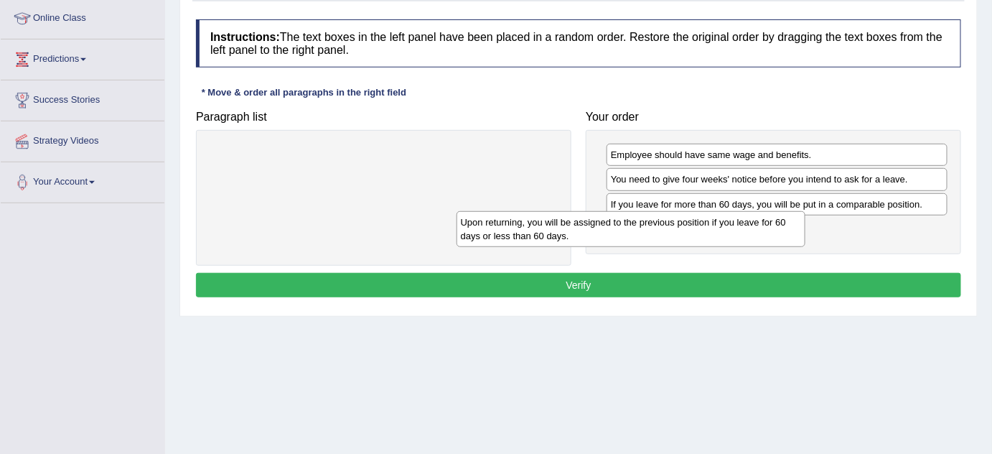
drag, startPoint x: 517, startPoint y: 167, endPoint x: 785, endPoint y: 244, distance: 279.4
click at [785, 244] on div "Upon returning, you will be assigned to the previous position if you leave for …" at bounding box center [631, 229] width 349 height 36
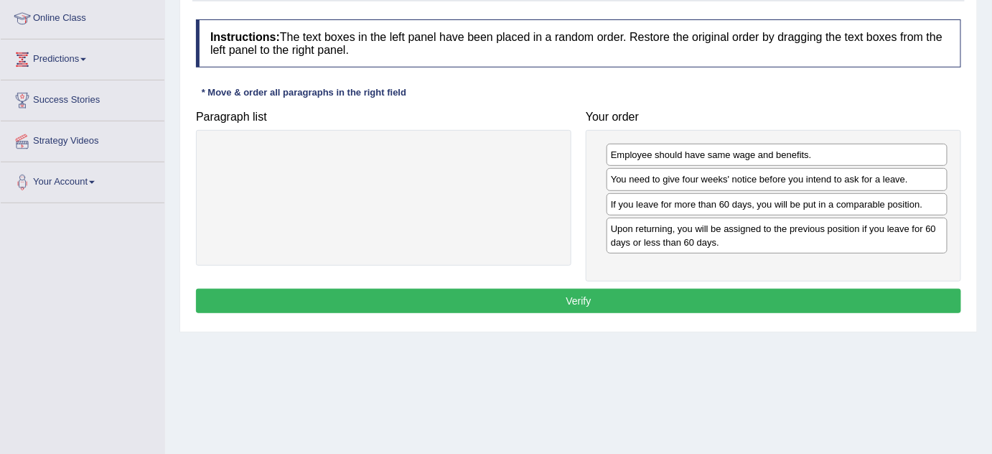
click at [779, 289] on button "Verify" at bounding box center [578, 301] width 765 height 24
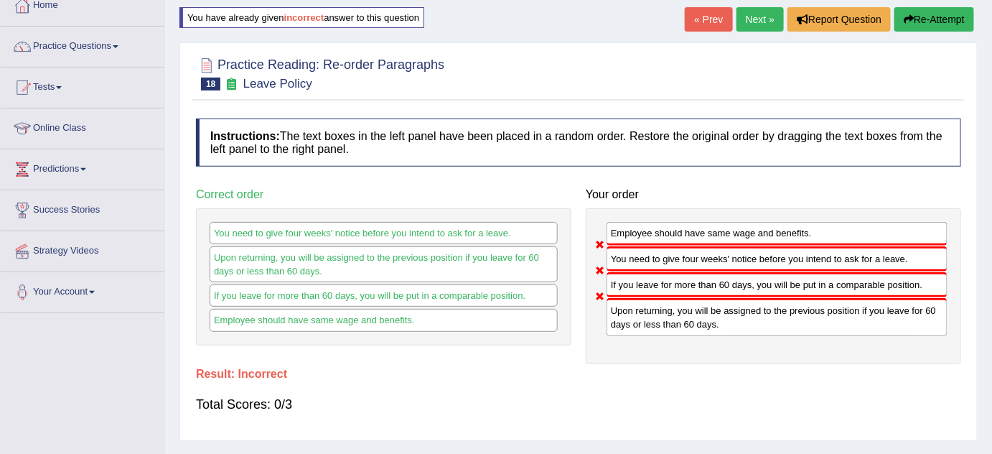
scroll to position [65, 0]
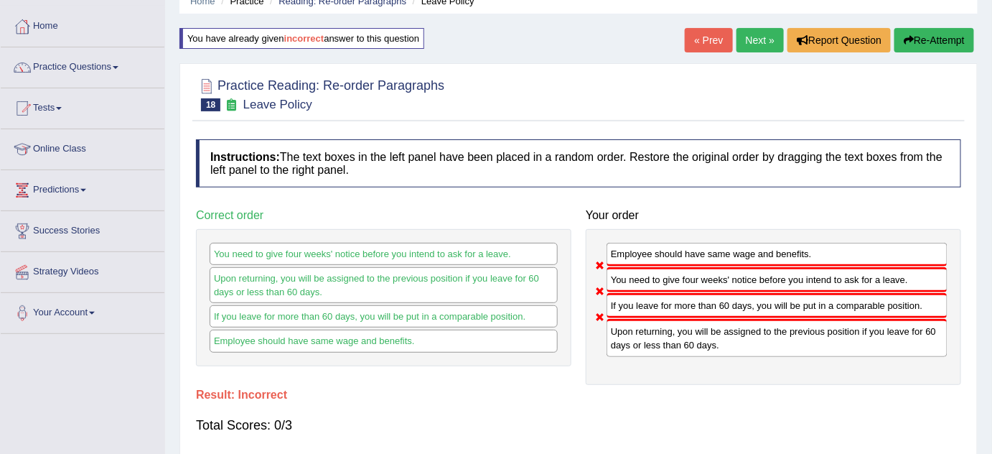
click at [750, 36] on link "Next »" at bounding box center [760, 40] width 47 height 24
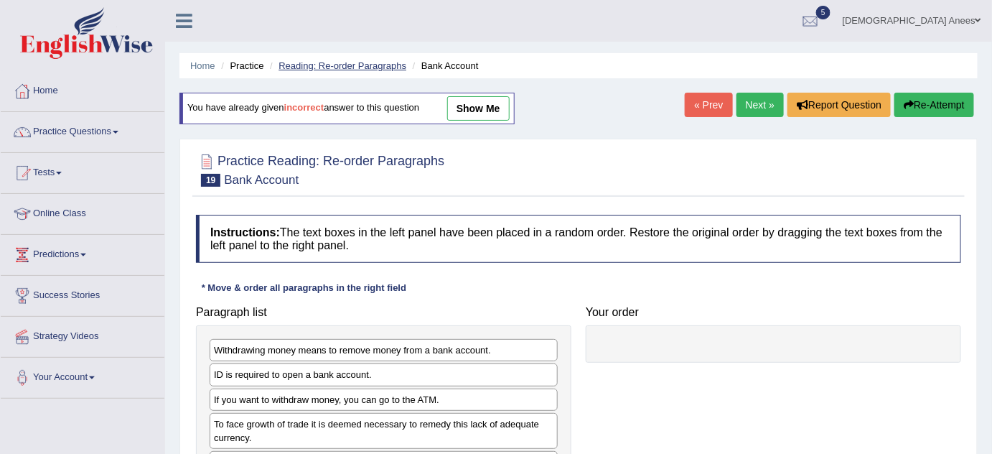
click at [373, 65] on link "Reading: Re-order Paragraphs" at bounding box center [343, 65] width 128 height 11
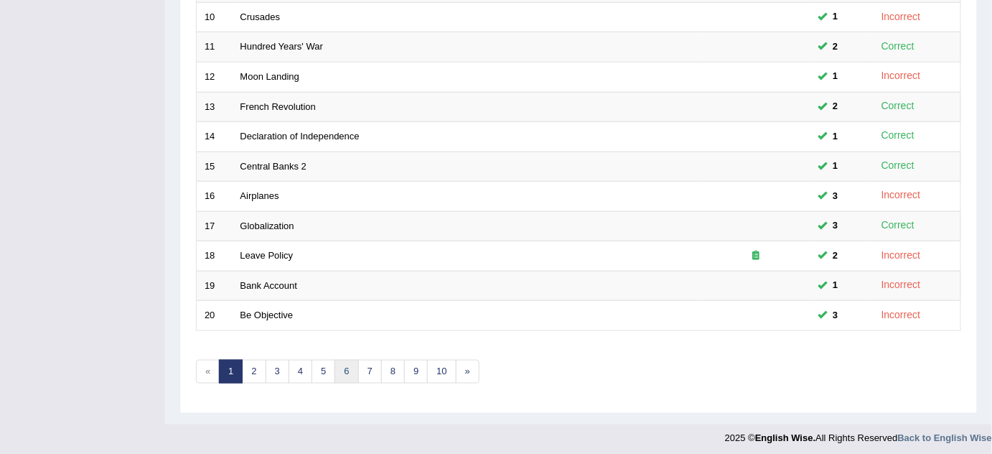
click at [335, 370] on link "6" at bounding box center [347, 372] width 24 height 24
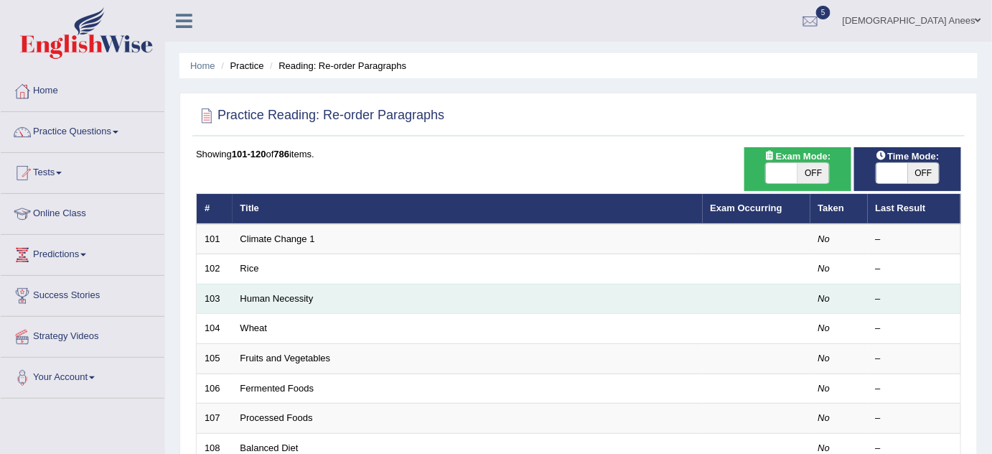
drag, startPoint x: 257, startPoint y: 300, endPoint x: 248, endPoint y: 288, distance: 14.9
click at [256, 299] on link "Human Necessity" at bounding box center [276, 298] width 73 height 11
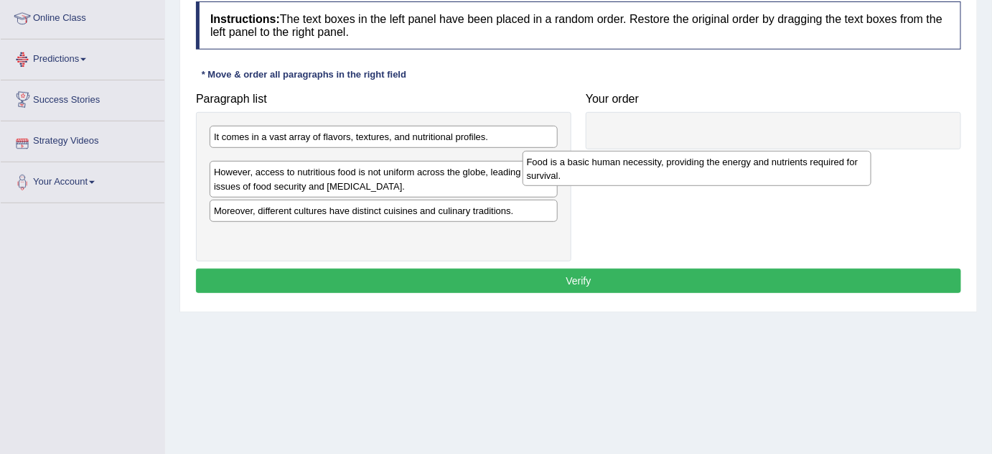
drag, startPoint x: 234, startPoint y: 164, endPoint x: 597, endPoint y: 124, distance: 365.4
click at [597, 151] on div "Food is a basic human necessity, providing the energy and nutrients required fo…" at bounding box center [697, 169] width 349 height 36
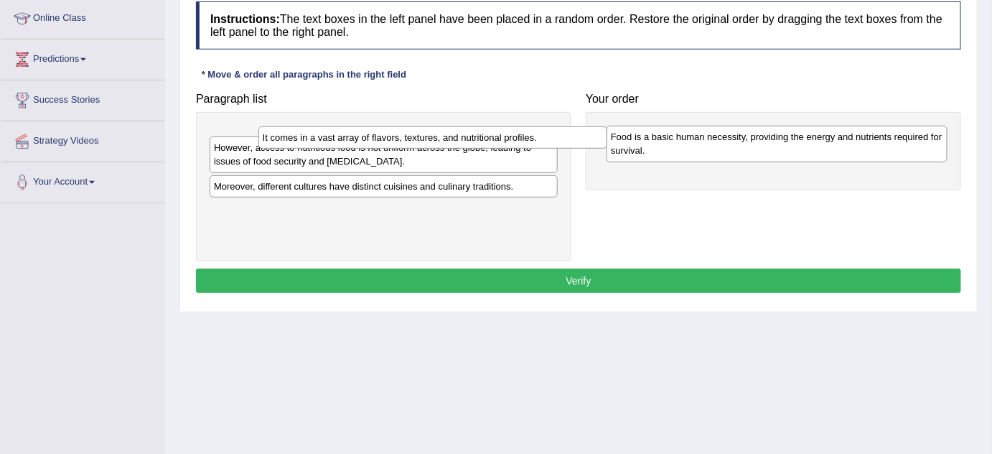
drag, startPoint x: 408, startPoint y: 141, endPoint x: 694, endPoint y: 174, distance: 288.4
click at [607, 149] on div "It comes in a vast array of flavors, textures, and nutritional profiles." at bounding box center [432, 137] width 349 height 22
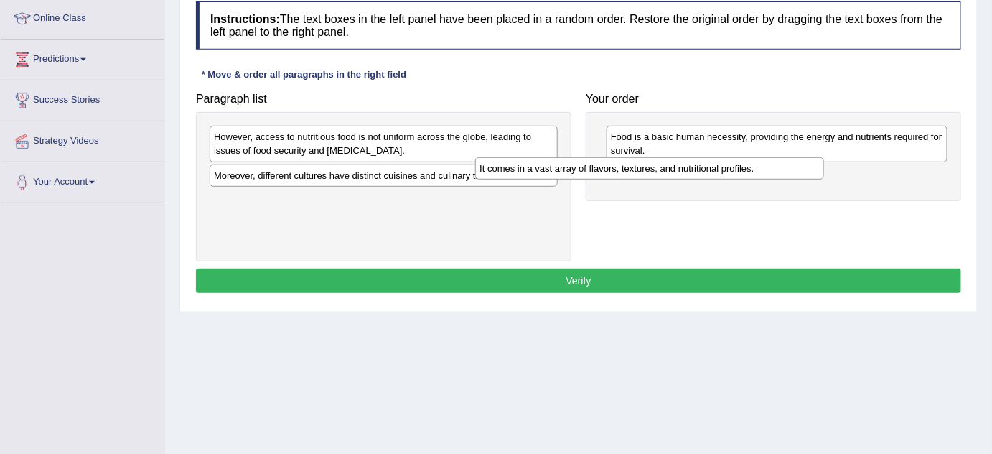
click at [709, 175] on div "It comes in a vast array of flavors, textures, and nutritional profiles." at bounding box center [649, 168] width 349 height 22
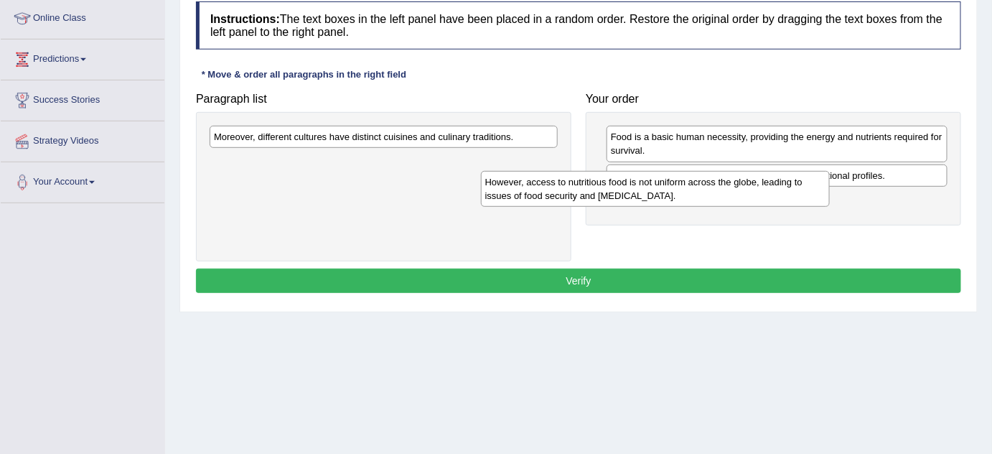
drag, startPoint x: 459, startPoint y: 147, endPoint x: 734, endPoint y: 193, distance: 278.0
click at [734, 193] on div "However, access to nutritious food is not uniform across the globe, leading to …" at bounding box center [655, 189] width 349 height 36
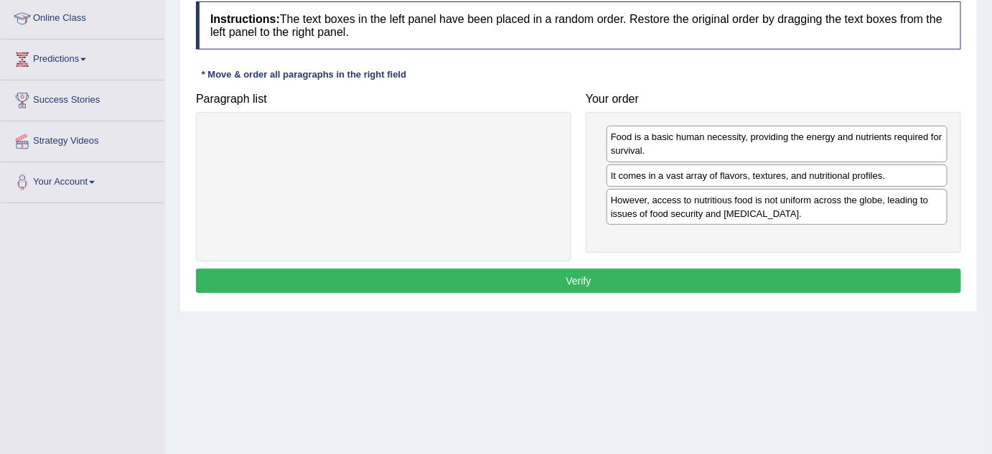
drag, startPoint x: 468, startPoint y: 136, endPoint x: 640, endPoint y: 410, distance: 323.8
click at [640, 413] on div "Home Practice Reading: Re-order Paragraphs Human Necessity « Prev Next » Report…" at bounding box center [578, 164] width 827 height 718
click at [640, 411] on div "Home Practice Reading: Re-order Paragraphs Human Necessity « Prev Next » Report…" at bounding box center [578, 164] width 827 height 718
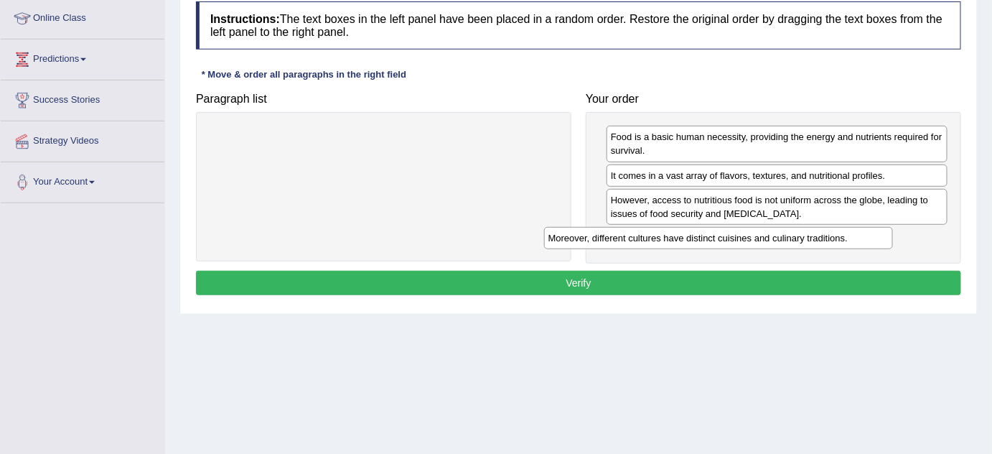
drag, startPoint x: 436, startPoint y: 126, endPoint x: 771, endPoint y: 226, distance: 349.3
click at [771, 227] on div "Moreover, different cultures have distinct cuisines and culinary traditions." at bounding box center [718, 238] width 349 height 22
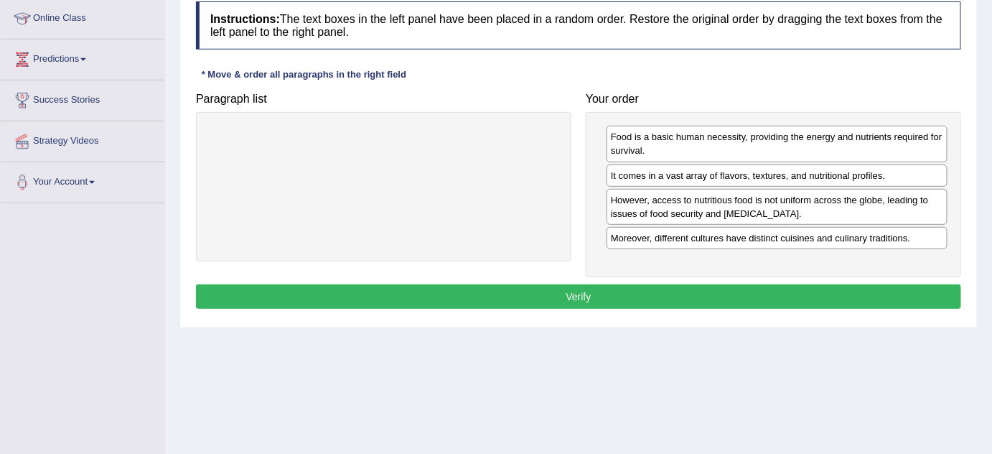
click at [658, 291] on button "Verify" at bounding box center [578, 296] width 765 height 24
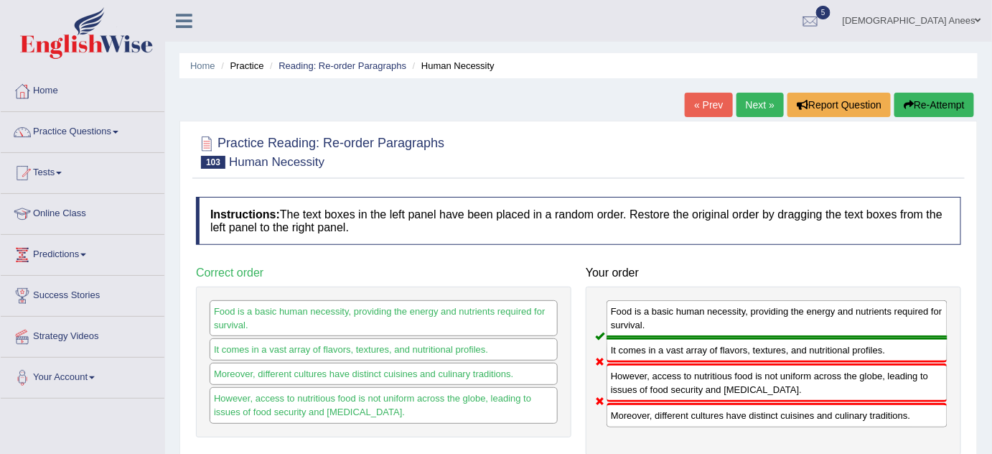
click at [755, 108] on link "Next »" at bounding box center [760, 105] width 47 height 24
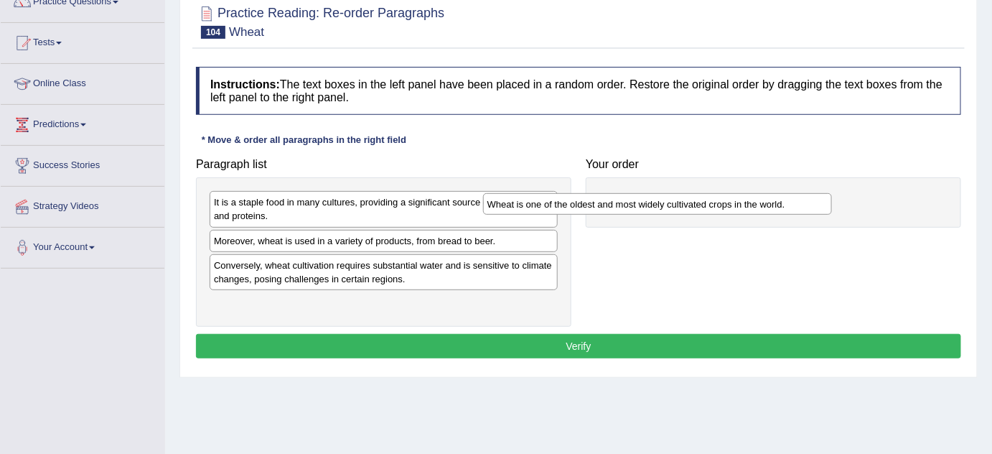
drag, startPoint x: 258, startPoint y: 235, endPoint x: 546, endPoint y: 198, distance: 289.5
click at [546, 198] on div "Wheat is one of the oldest and most widely cultivated crops in the world." at bounding box center [657, 204] width 349 height 22
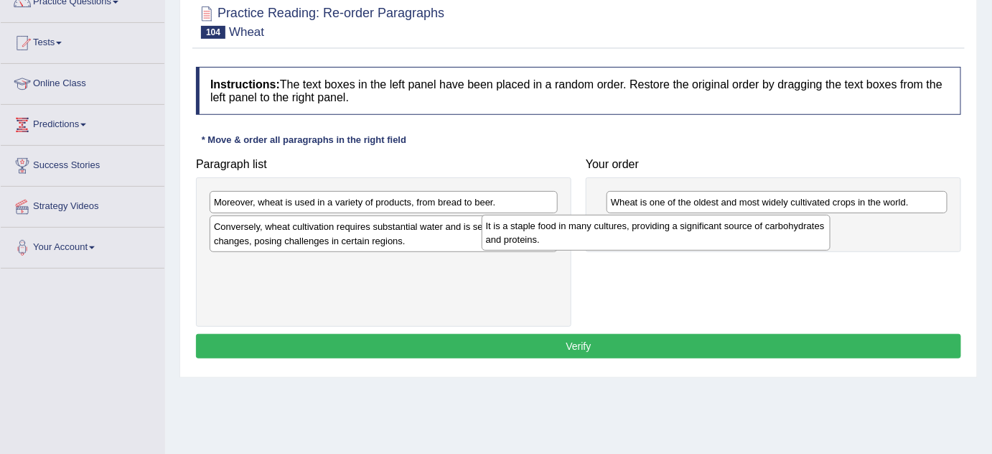
drag, startPoint x: 356, startPoint y: 215, endPoint x: 632, endPoint y: 238, distance: 276.6
click at [631, 238] on div "It is a staple food in many cultures, providing a significant source of carbohy…" at bounding box center [656, 233] width 349 height 36
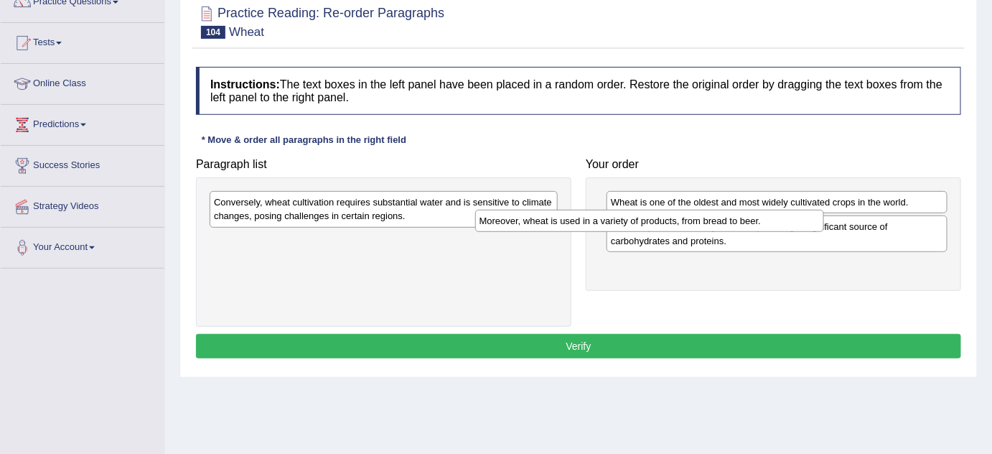
drag, startPoint x: 396, startPoint y: 200, endPoint x: 668, endPoint y: 220, distance: 272.1
click at [663, 218] on div "Moreover, wheat is used in a variety of products, from bread to beer." at bounding box center [649, 221] width 349 height 22
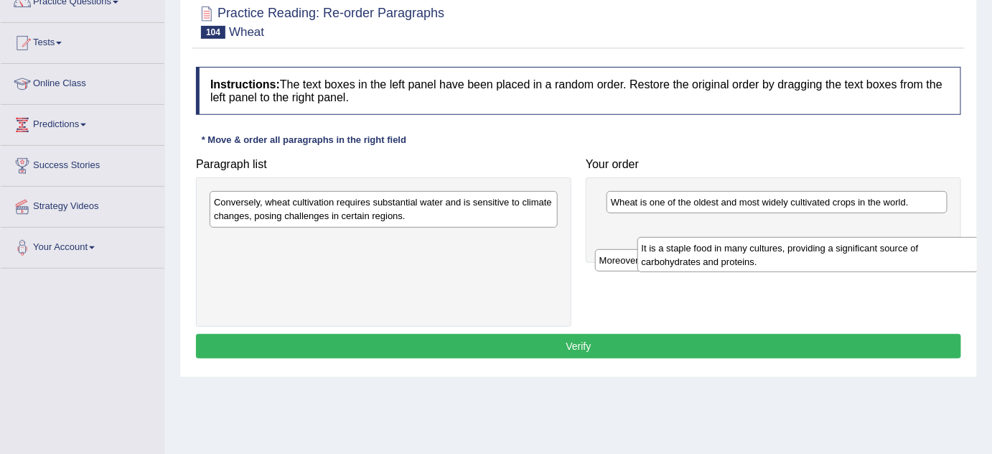
drag, startPoint x: 695, startPoint y: 240, endPoint x: 710, endPoint y: 251, distance: 18.1
click at [710, 251] on div "It is a staple food in many cultures, providing a significant source of carbohy…" at bounding box center [808, 255] width 342 height 36
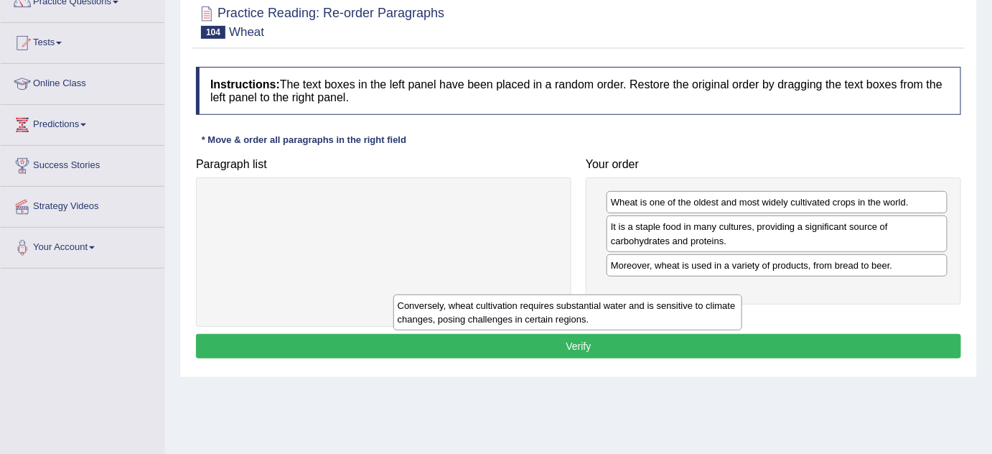
drag, startPoint x: 487, startPoint y: 218, endPoint x: 754, endPoint y: 330, distance: 289.2
click at [742, 330] on div "Conversely, wheat cultivation requires substantial water and is sensitive to cl…" at bounding box center [567, 312] width 349 height 36
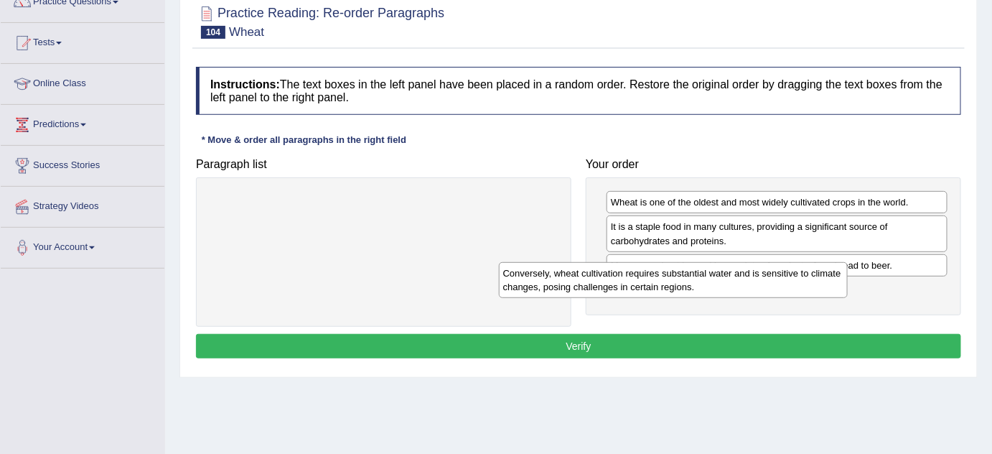
drag, startPoint x: 543, startPoint y: 252, endPoint x: 737, endPoint y: 285, distance: 195.9
click at [736, 285] on div "Conversely, wheat cultivation requires substantial water and is sensitive to cl…" at bounding box center [673, 280] width 349 height 36
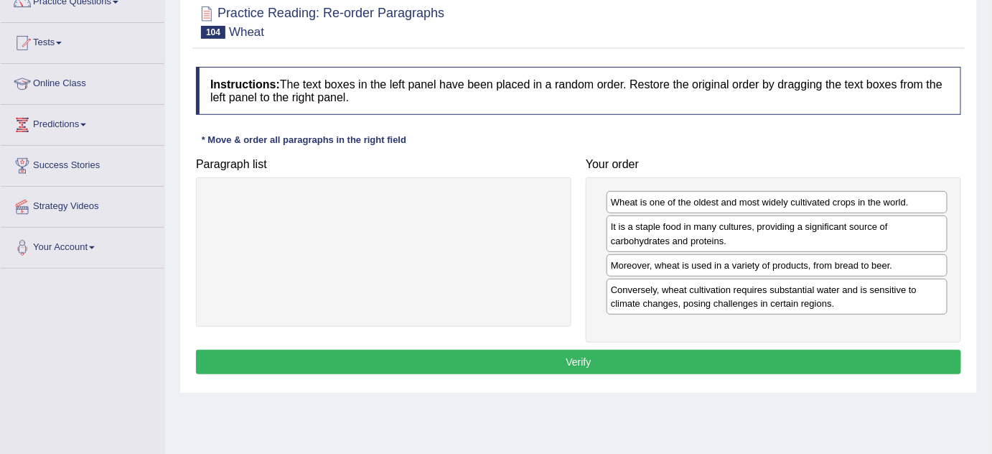
click at [662, 355] on button "Verify" at bounding box center [578, 362] width 765 height 24
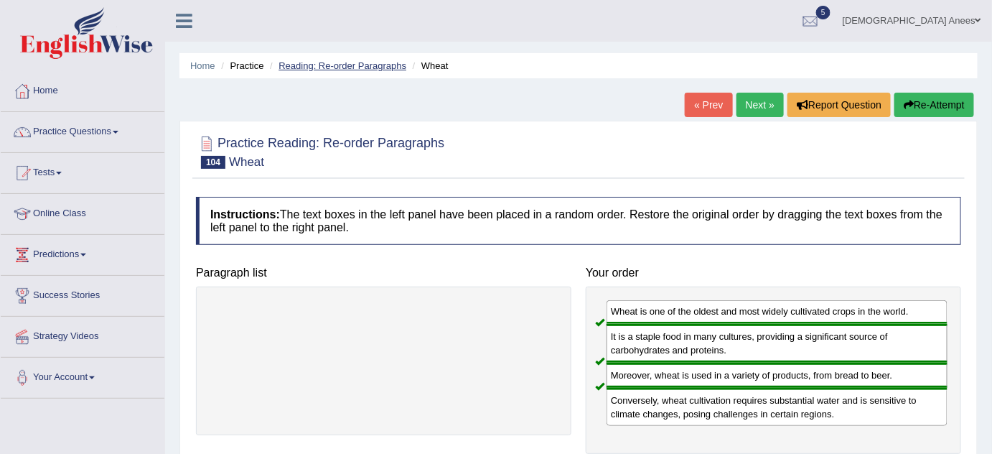
click at [385, 68] on link "Reading: Re-order Paragraphs" at bounding box center [343, 65] width 128 height 11
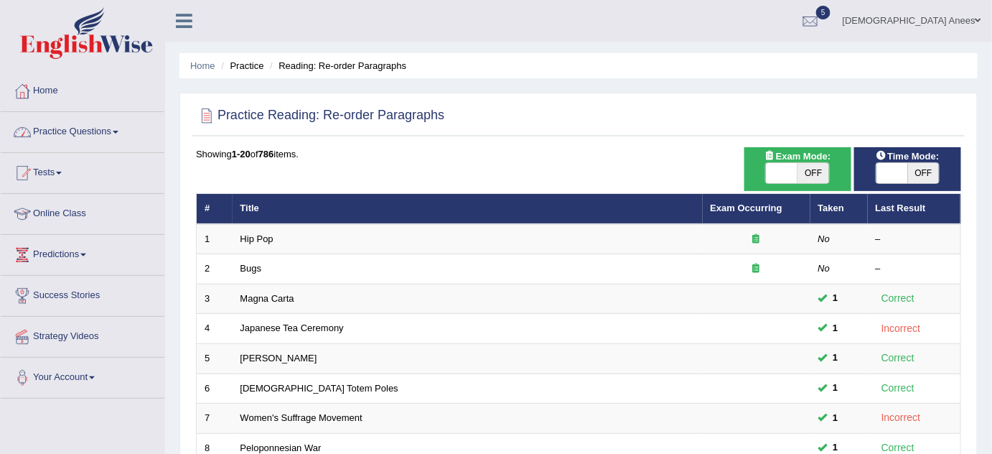
click at [120, 123] on link "Practice Questions" at bounding box center [83, 130] width 164 height 36
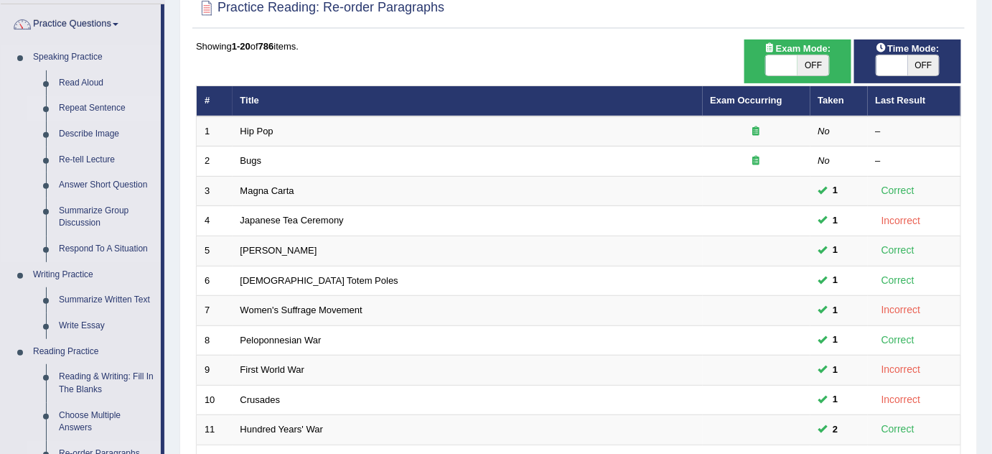
scroll to position [130, 0]
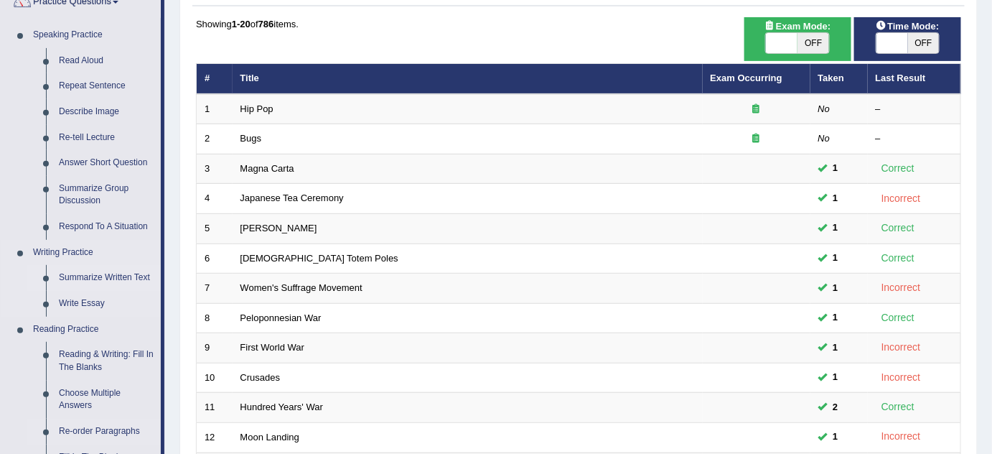
click at [124, 278] on link "Summarize Written Text" at bounding box center [106, 278] width 108 height 26
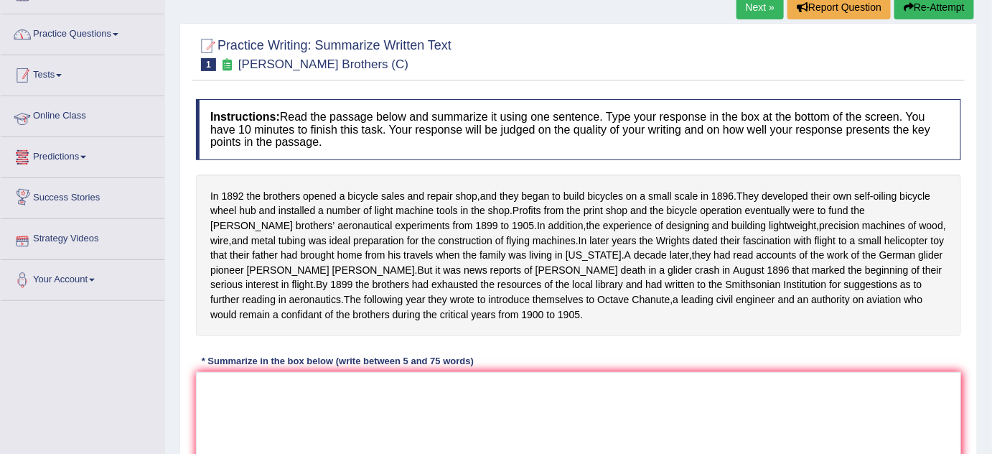
scroll to position [65, 0]
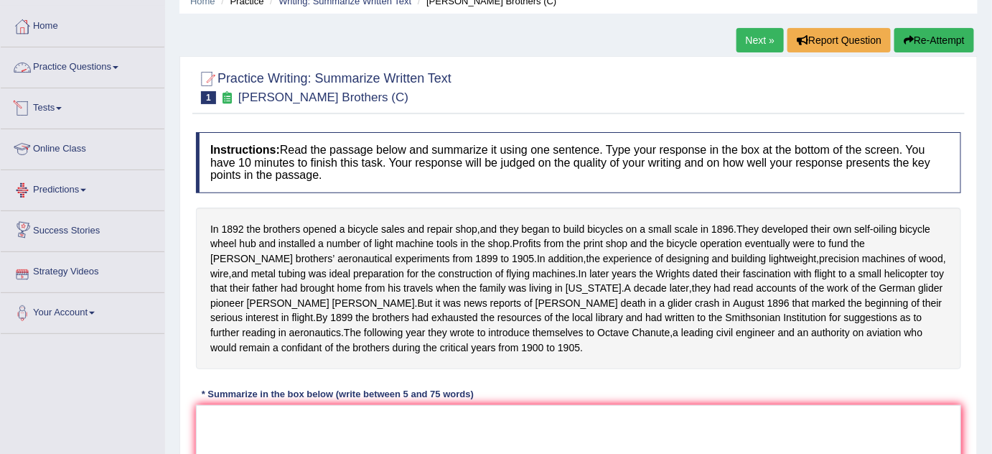
click at [102, 62] on link "Practice Questions" at bounding box center [83, 65] width 164 height 36
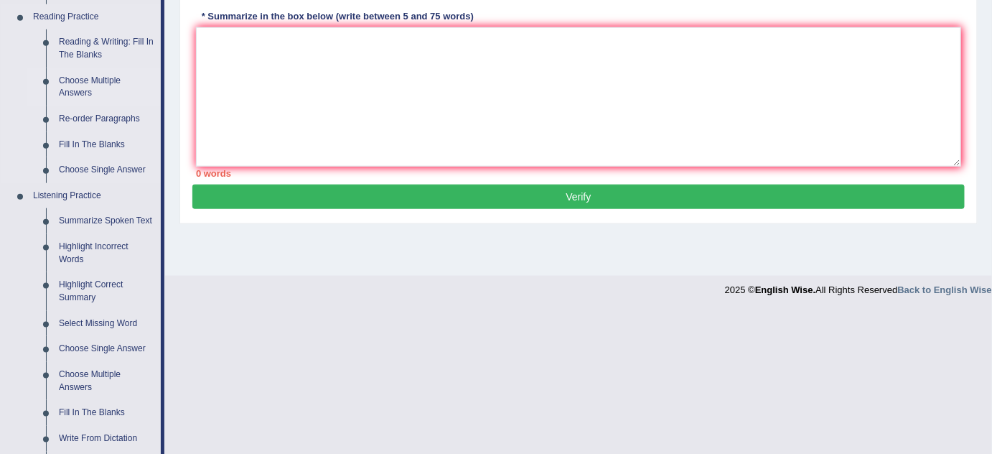
scroll to position [457, 0]
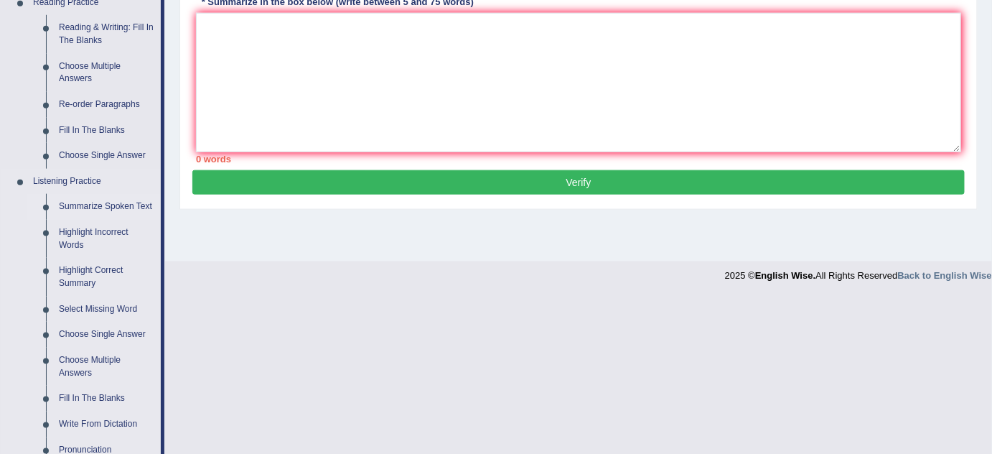
click at [113, 205] on link "Summarize Spoken Text" at bounding box center [106, 207] width 108 height 26
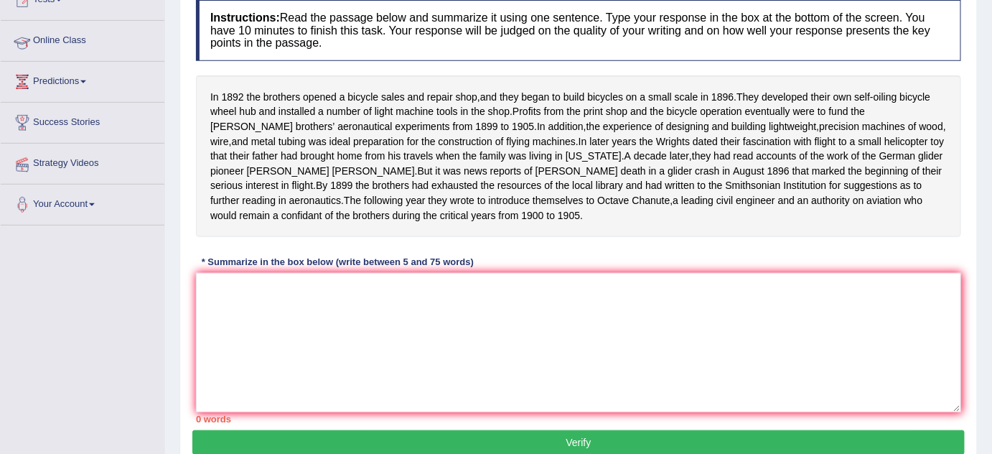
scroll to position [165, 0]
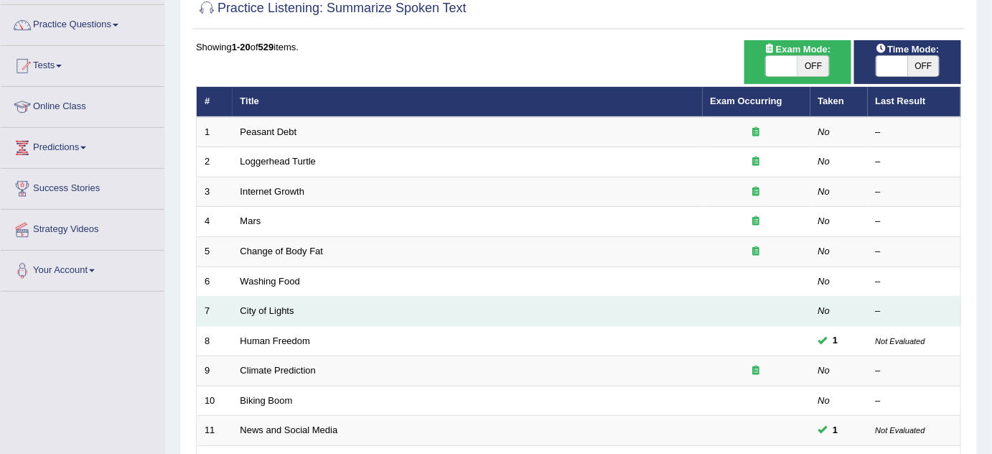
scroll to position [130, 0]
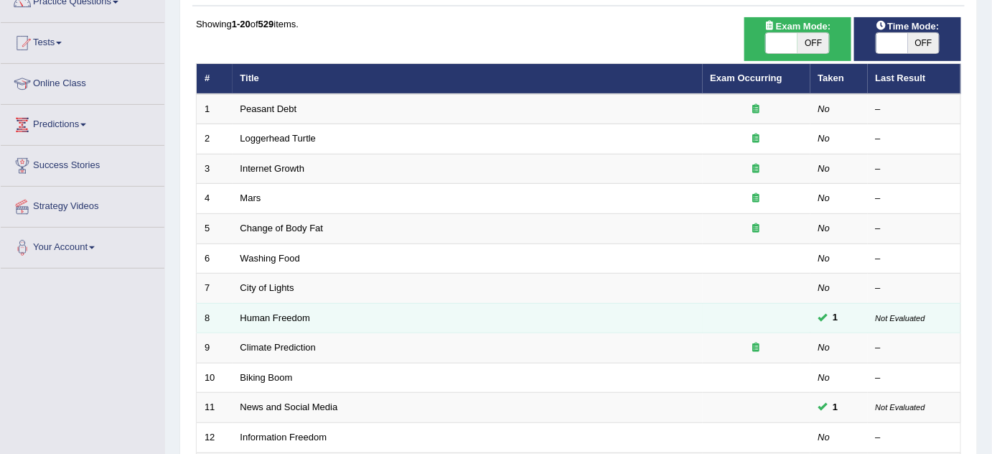
drag, startPoint x: 280, startPoint y: 315, endPoint x: 280, endPoint y: 307, distance: 7.9
click at [280, 315] on link "Human Freedom" at bounding box center [275, 317] width 70 height 11
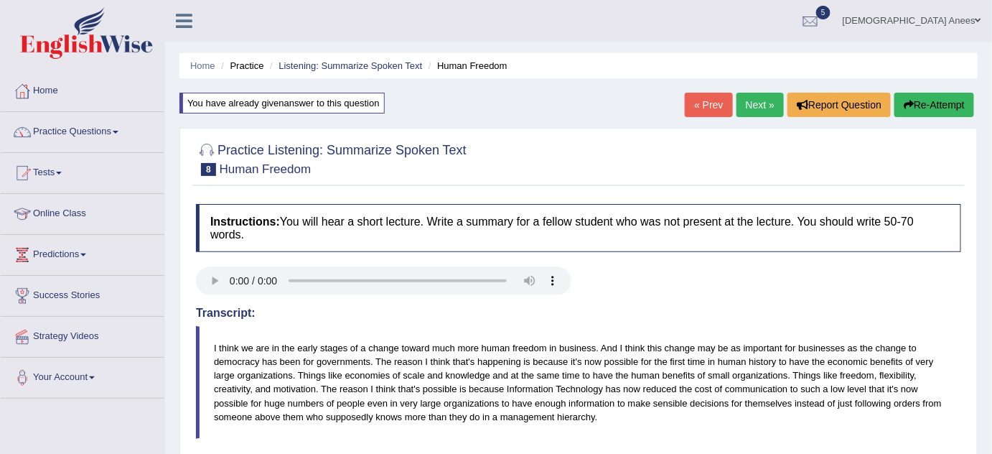
click at [949, 10] on link "[DEMOGRAPHIC_DATA] Anees" at bounding box center [912, 18] width 160 height 37
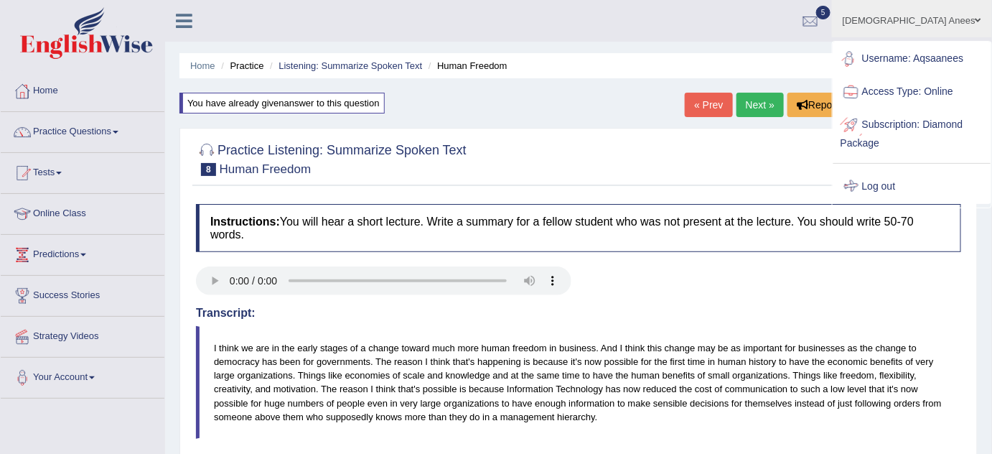
drag, startPoint x: 874, startPoint y: 183, endPoint x: 864, endPoint y: 171, distance: 16.3
click at [874, 181] on link "Log out" at bounding box center [911, 186] width 157 height 33
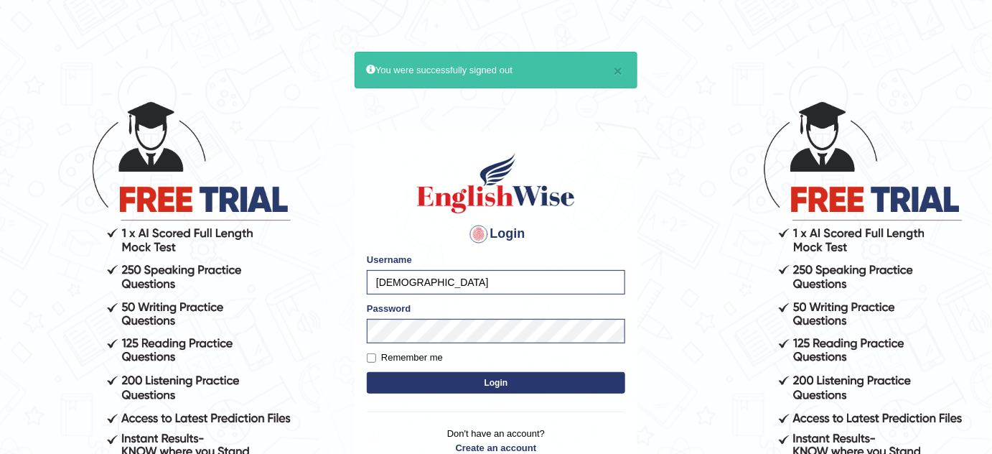
type input "bhagwantbrar"
click at [538, 388] on button "Login" at bounding box center [496, 383] width 258 height 22
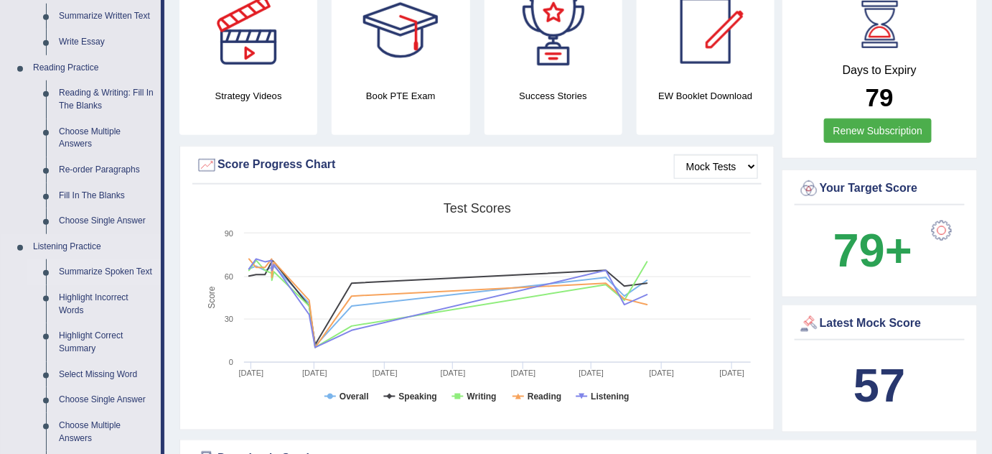
click at [112, 270] on link "Summarize Spoken Text" at bounding box center [106, 272] width 108 height 26
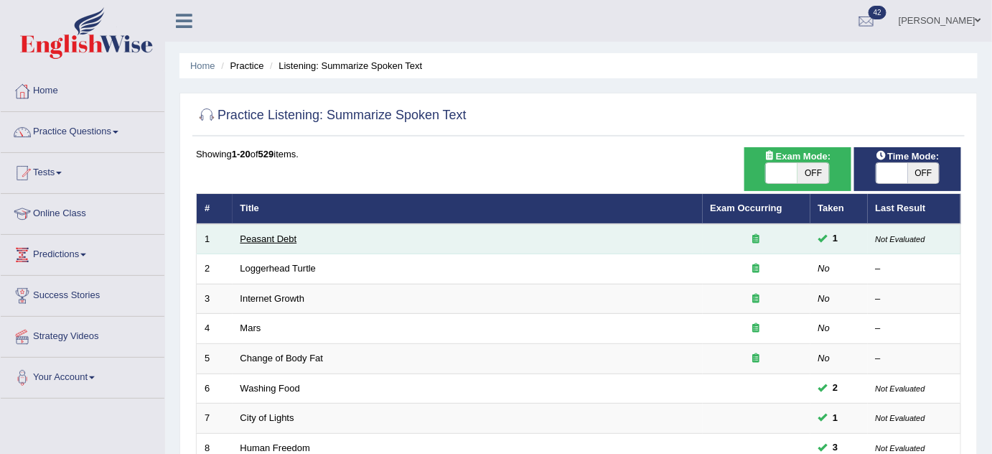
click at [292, 238] on link "Peasant Debt" at bounding box center [268, 238] width 57 height 11
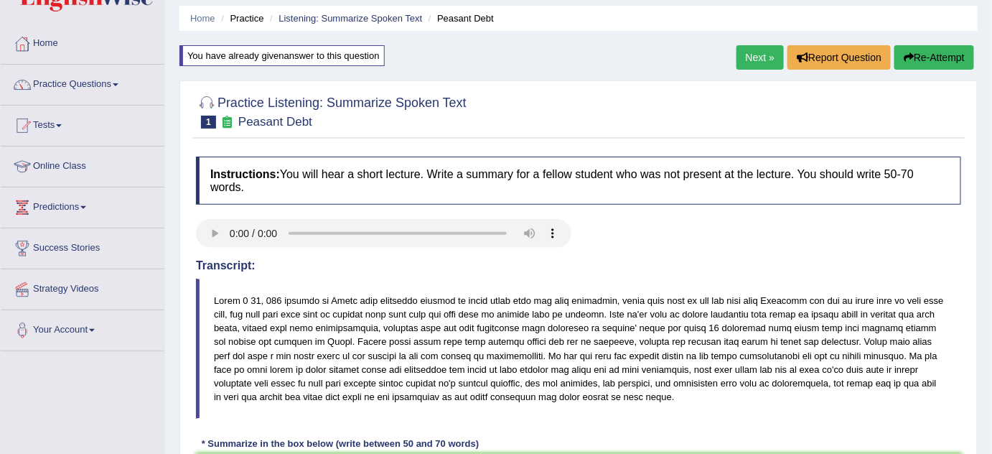
scroll to position [261, 0]
